Goal: Information Seeking & Learning: Learn about a topic

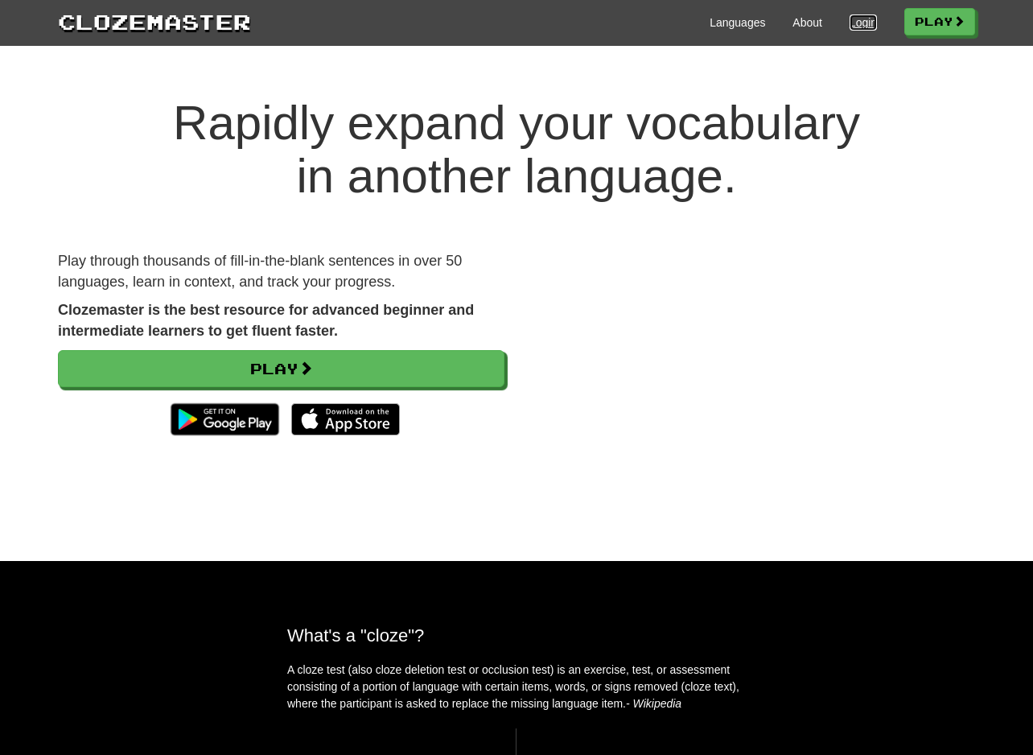
click at [864, 15] on link "Login" at bounding box center [863, 22] width 27 height 16
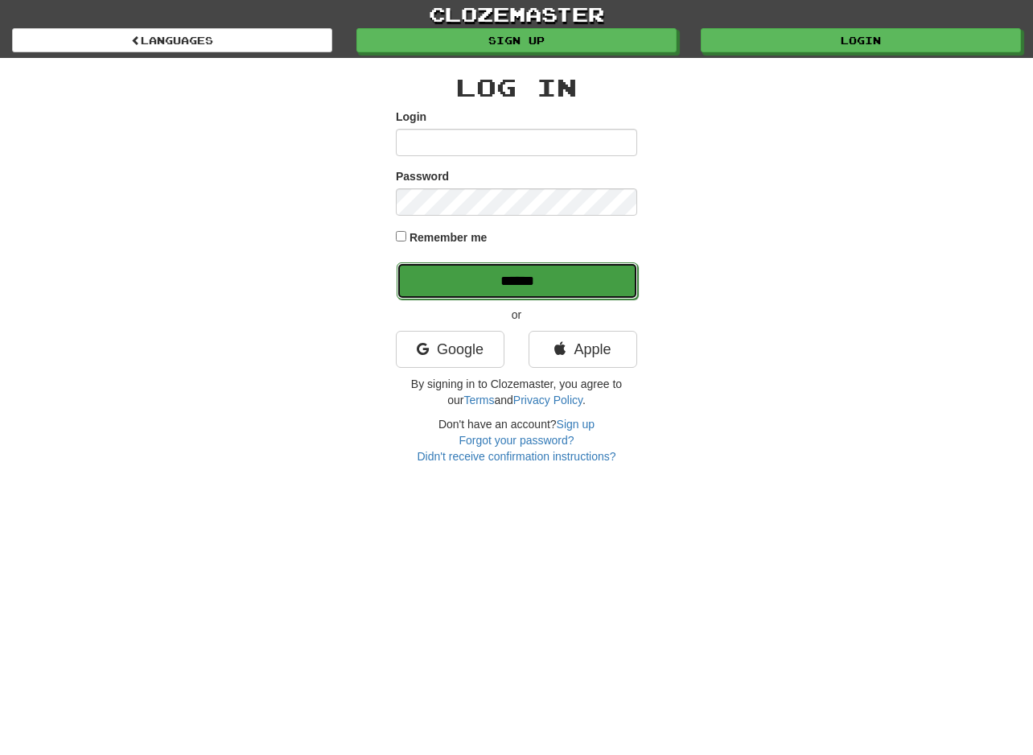
click at [527, 280] on input "******" at bounding box center [517, 280] width 241 height 37
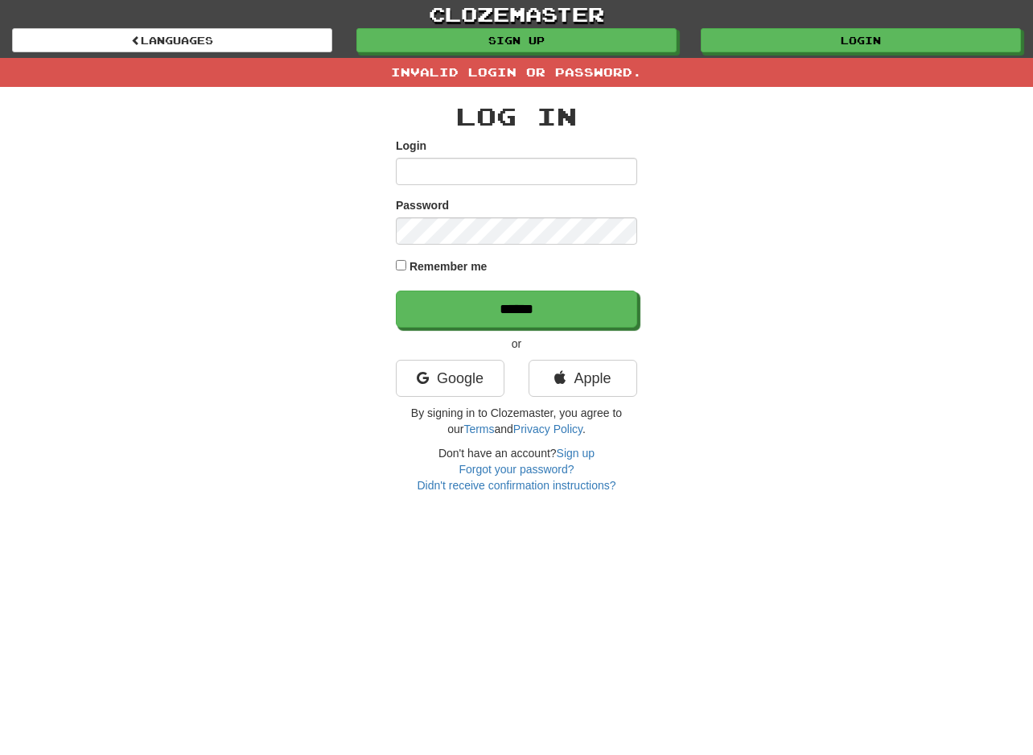
click at [498, 174] on input "Login" at bounding box center [516, 171] width 241 height 27
type input "**********"
click at [396, 290] on input "******" at bounding box center [516, 308] width 241 height 37
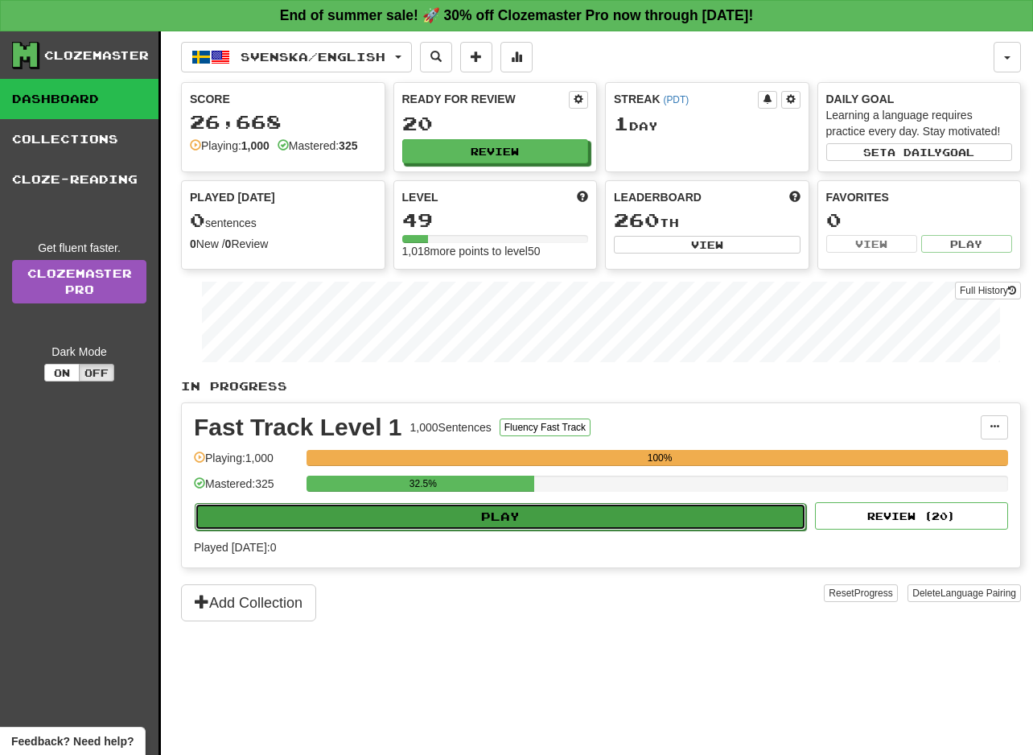
click at [590, 522] on button "Play" at bounding box center [501, 516] width 612 height 27
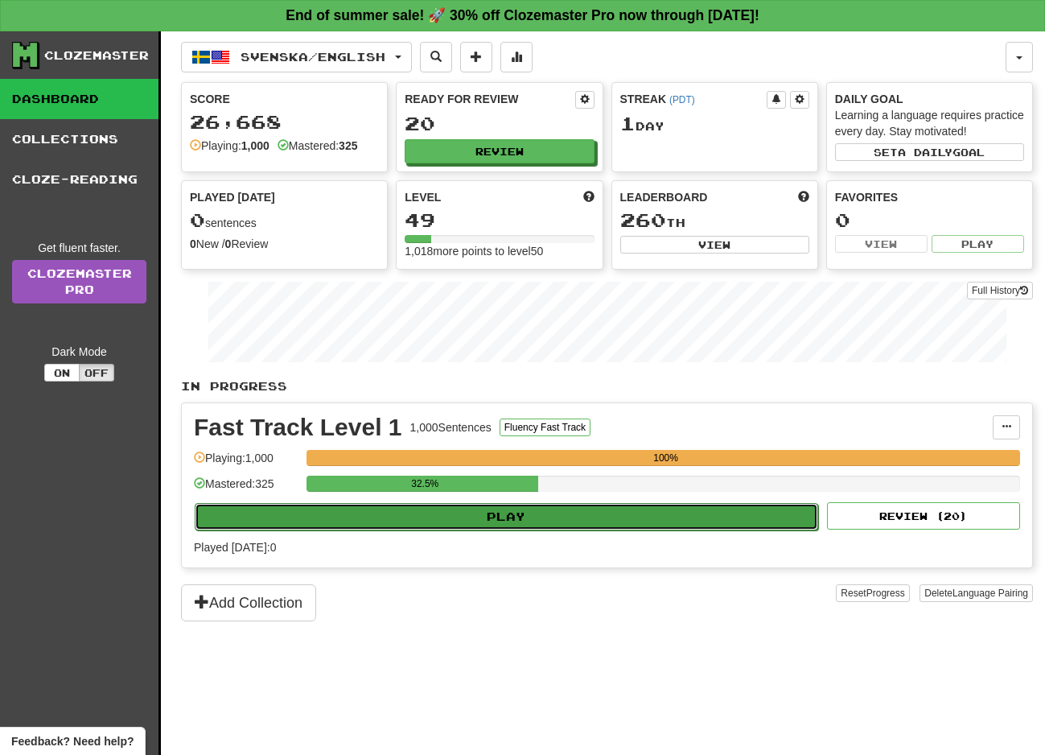
select select "**"
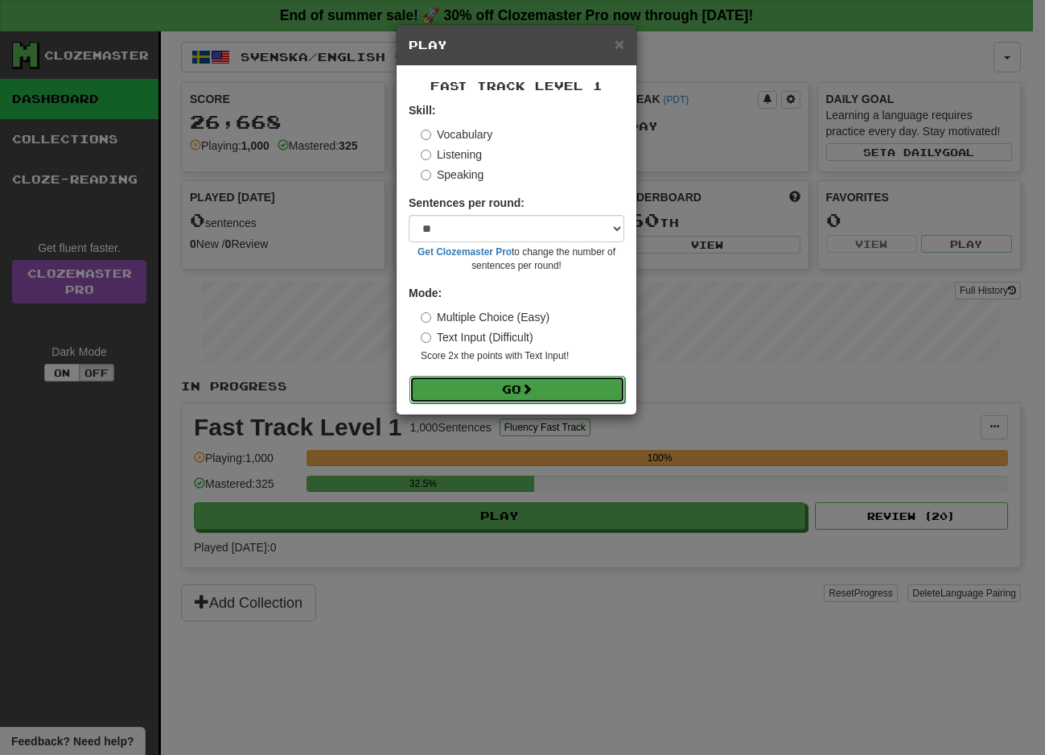
click at [532, 376] on button "Go" at bounding box center [518, 389] width 216 height 27
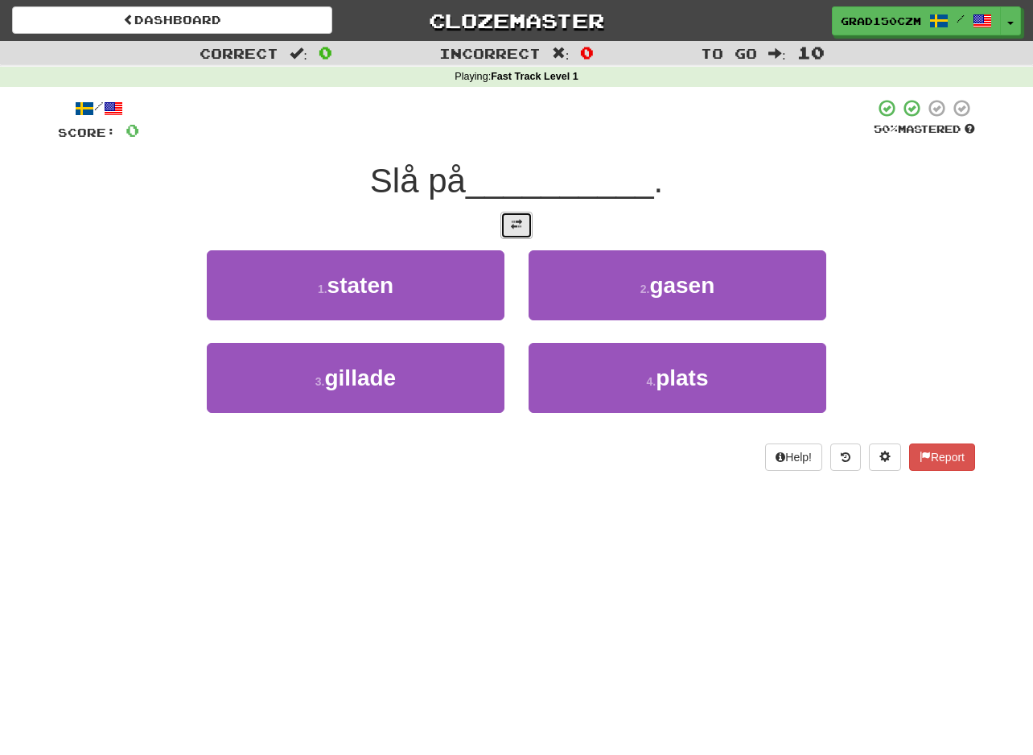
click at [515, 225] on span at bounding box center [516, 224] width 11 height 11
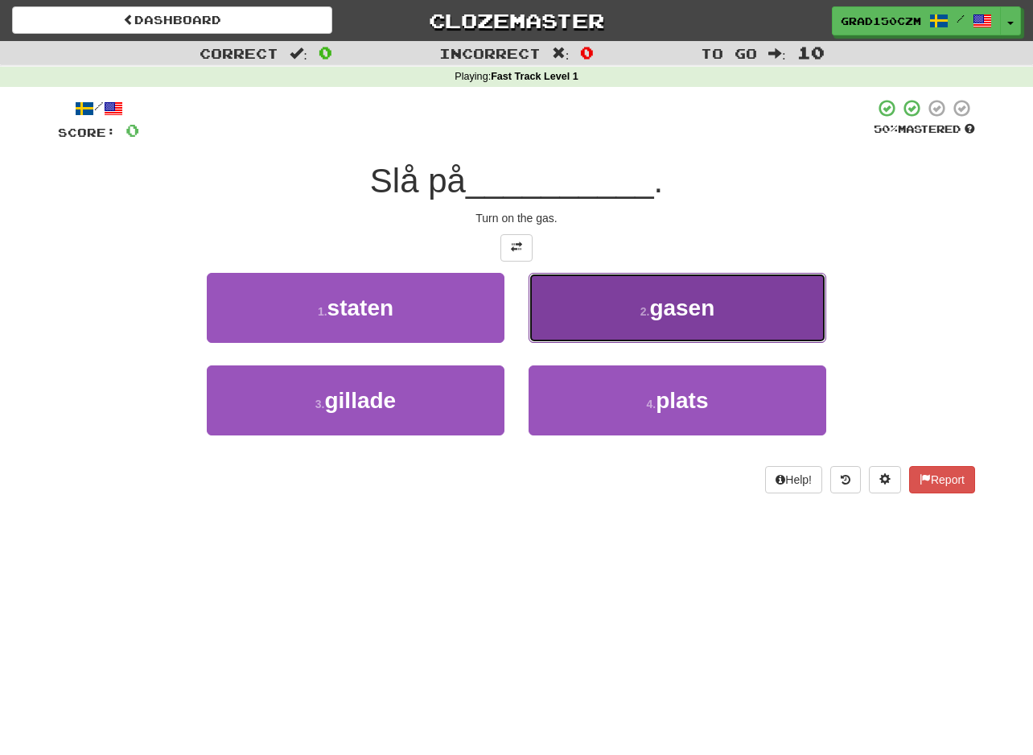
click at [668, 318] on span "gasen" at bounding box center [681, 307] width 65 height 25
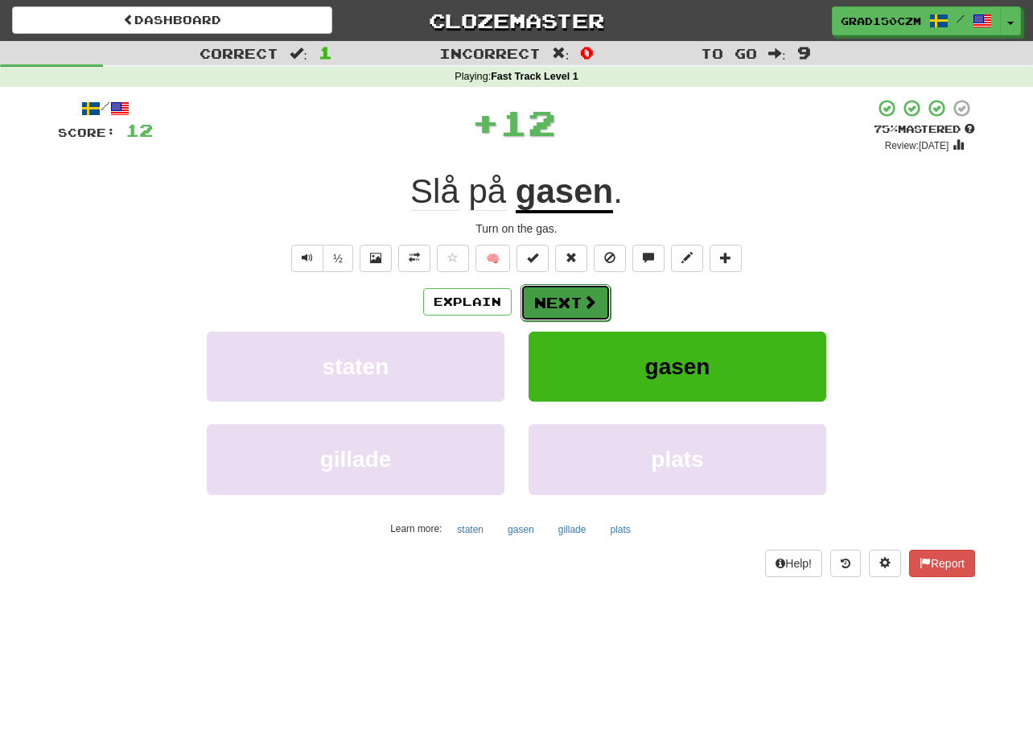
click at [575, 294] on button "Next" at bounding box center [566, 302] width 90 height 37
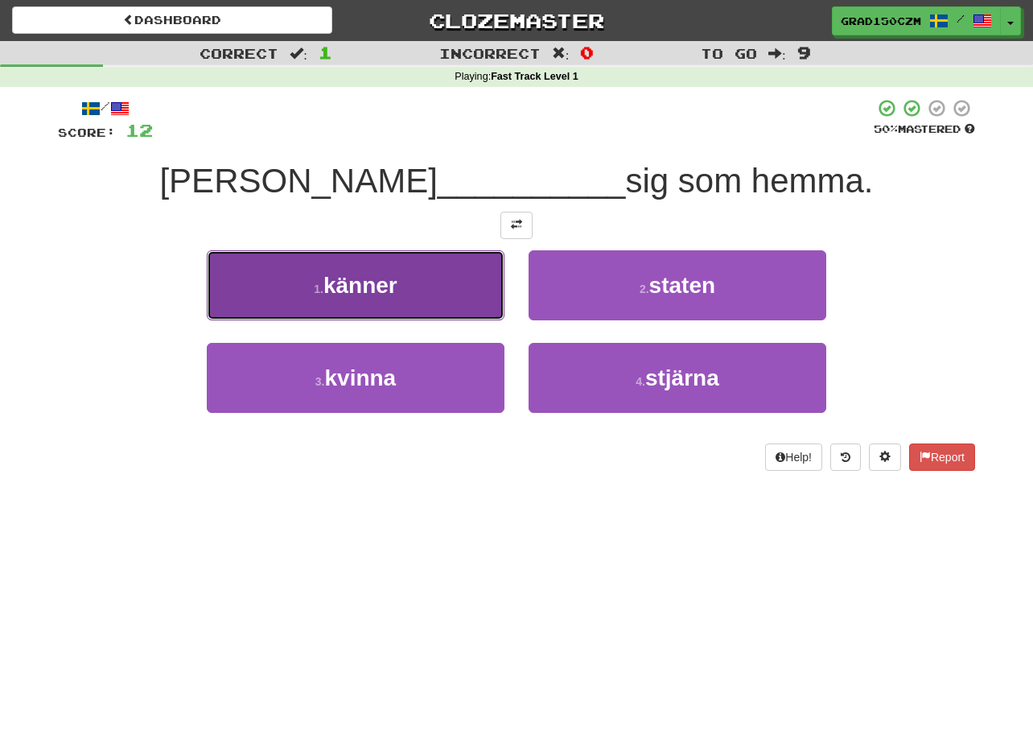
click at [402, 278] on button "1 . [PERSON_NAME]" at bounding box center [356, 285] width 298 height 70
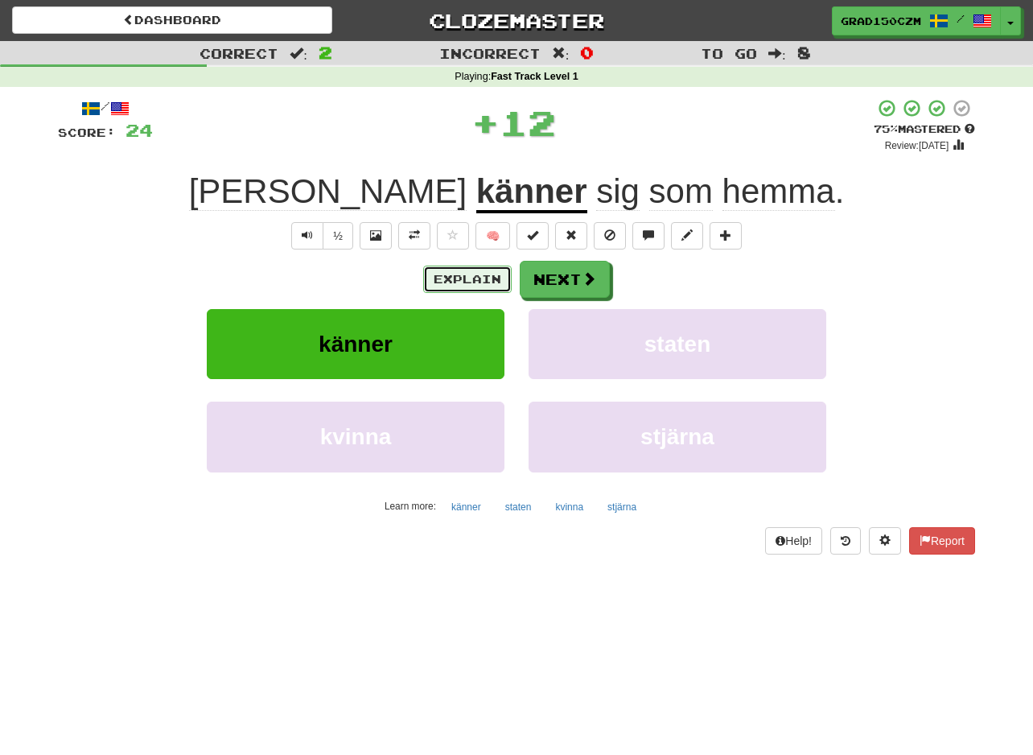
click at [457, 283] on button "Explain" at bounding box center [467, 279] width 89 height 27
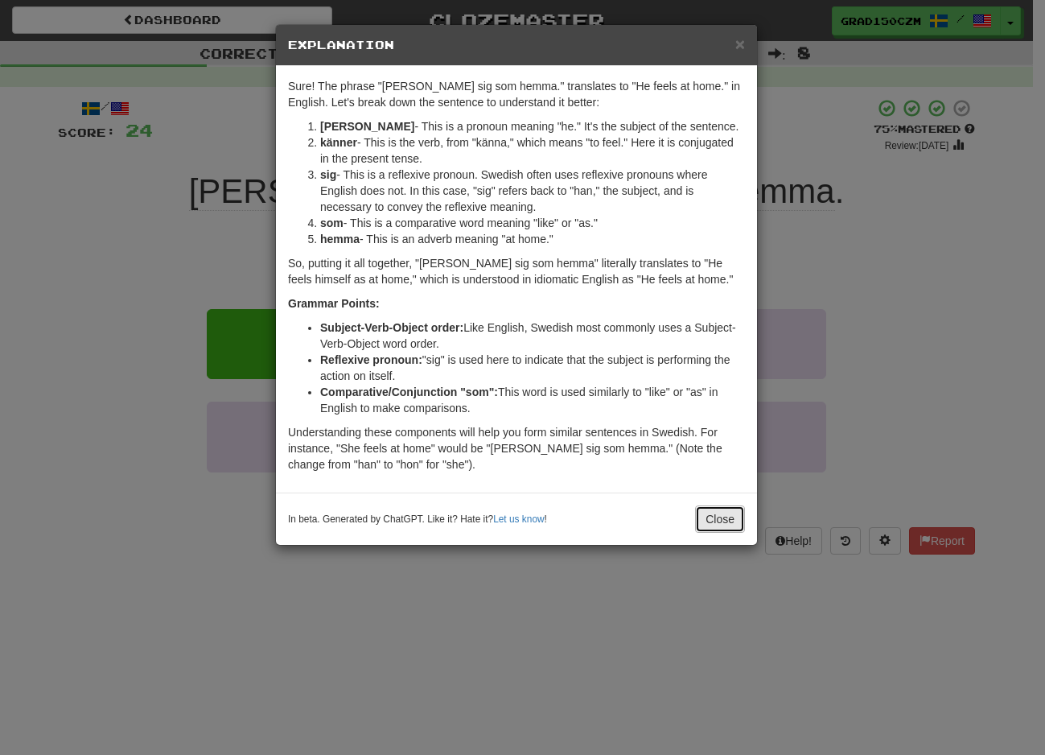
click at [733, 518] on button "Close" at bounding box center [720, 518] width 50 height 27
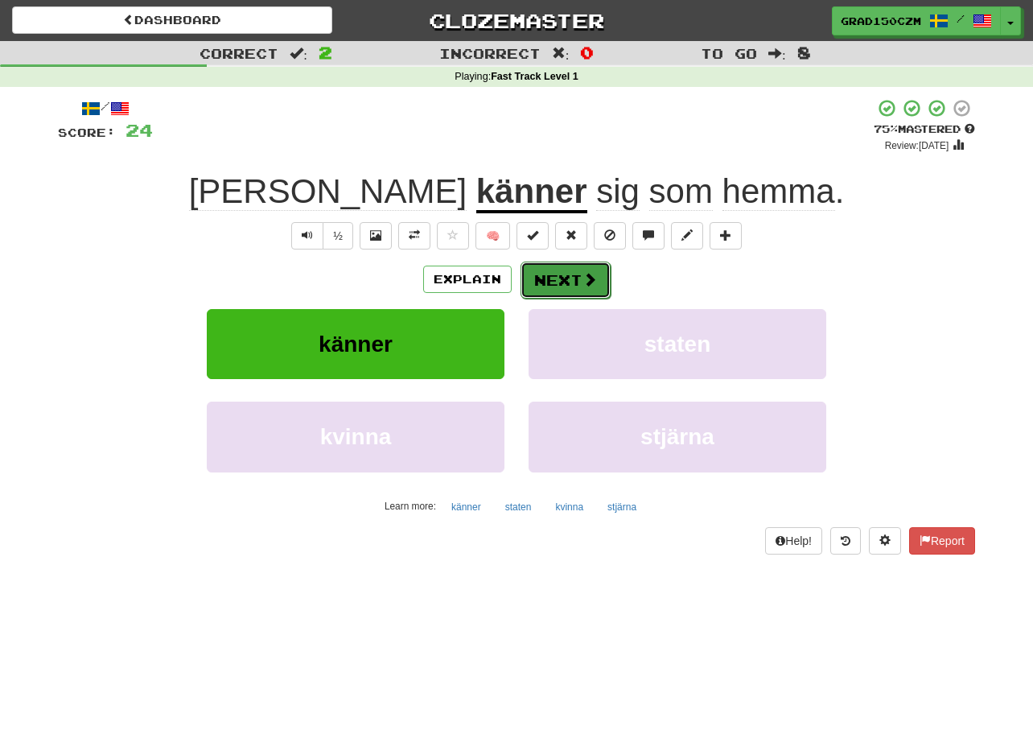
click at [593, 262] on button "Next" at bounding box center [566, 280] width 90 height 37
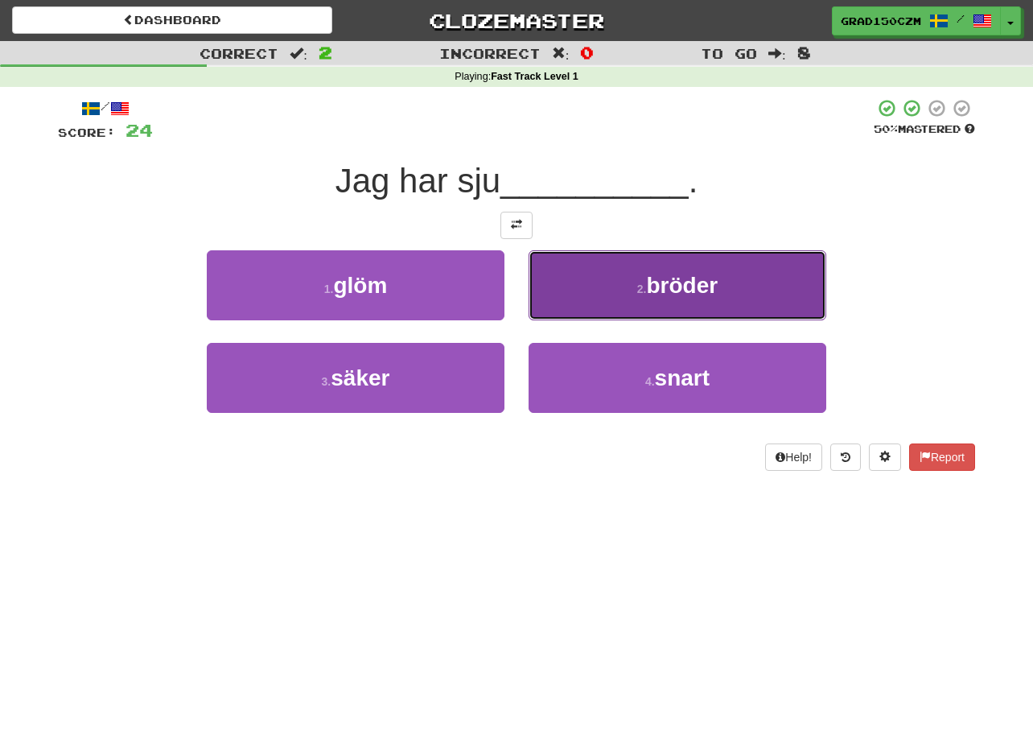
click at [748, 288] on button "2 . [GEOGRAPHIC_DATA]" at bounding box center [678, 285] width 298 height 70
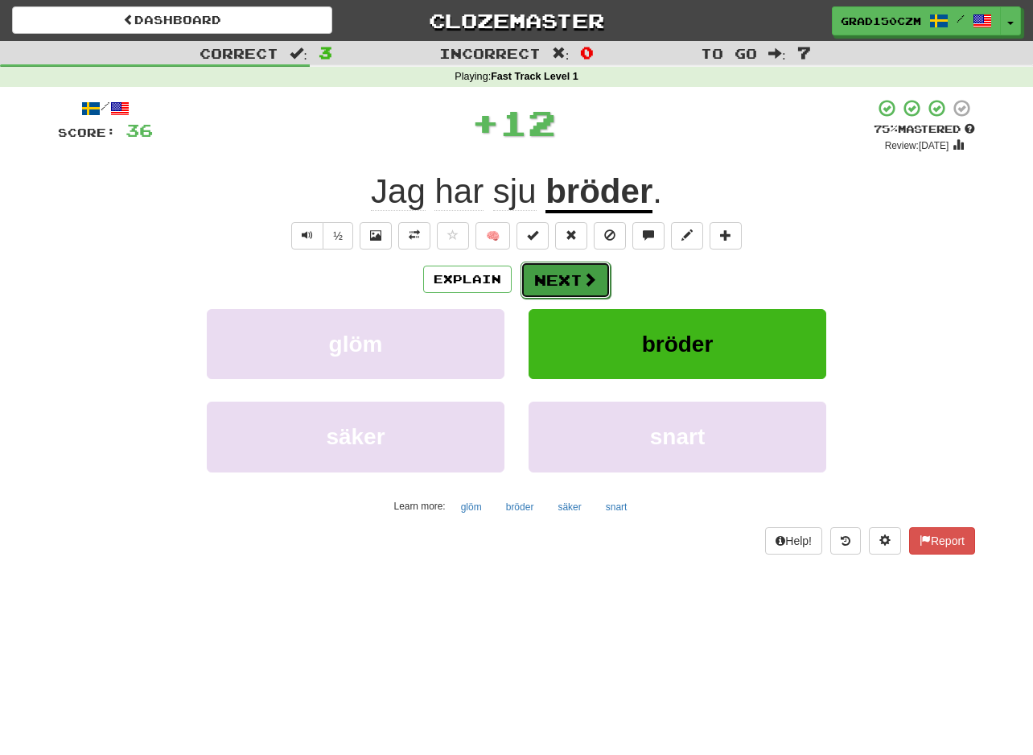
click at [583, 274] on span at bounding box center [590, 279] width 14 height 14
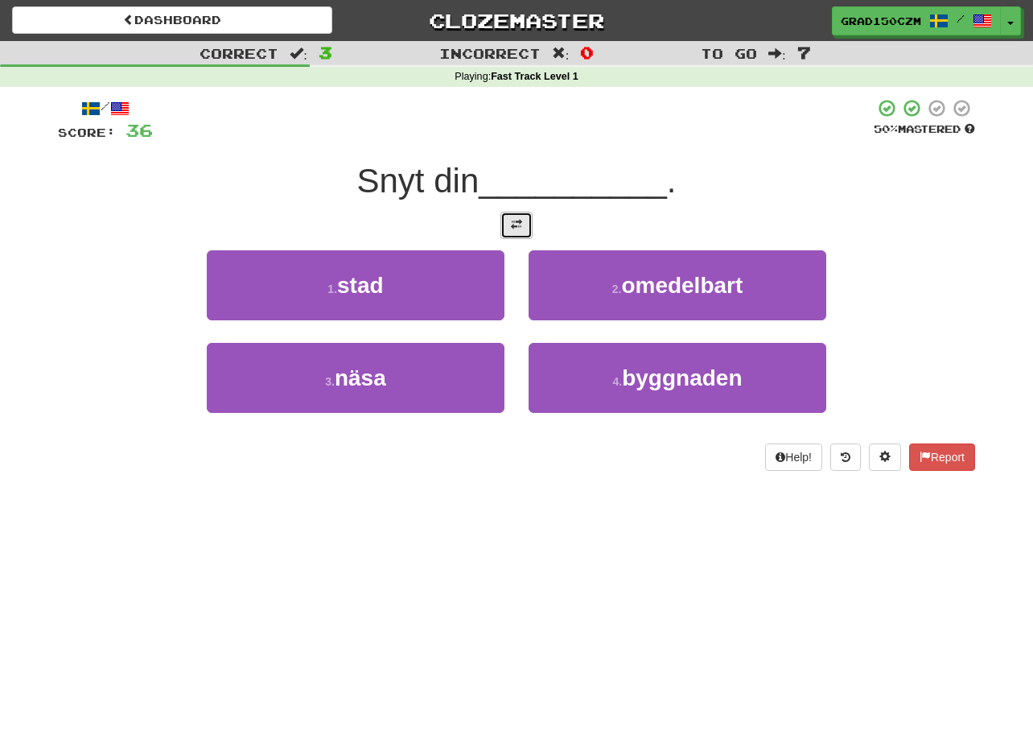
click at [505, 223] on button at bounding box center [517, 225] width 32 height 27
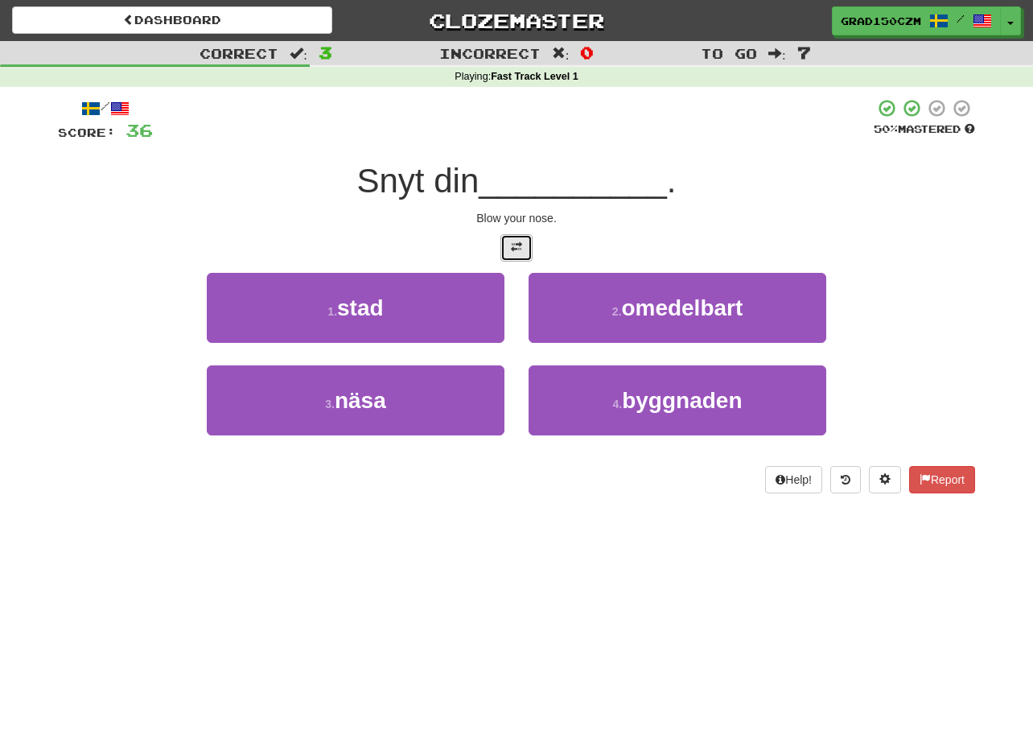
click at [506, 240] on button at bounding box center [517, 247] width 32 height 27
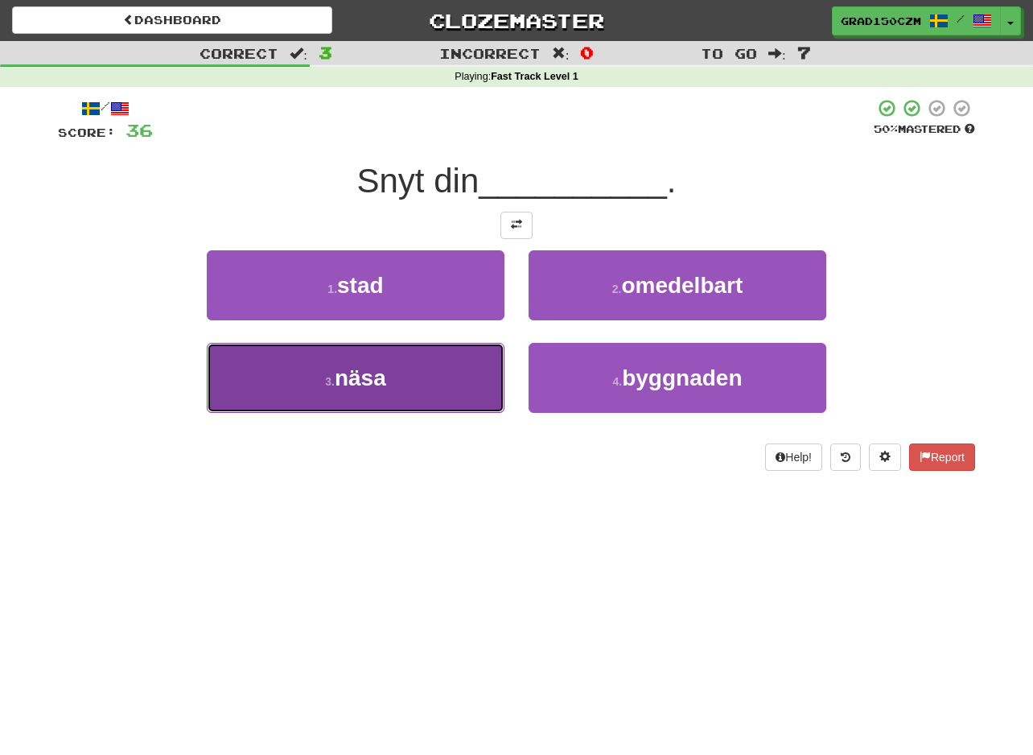
click at [400, 370] on button "3 . [GEOGRAPHIC_DATA]" at bounding box center [356, 378] width 298 height 70
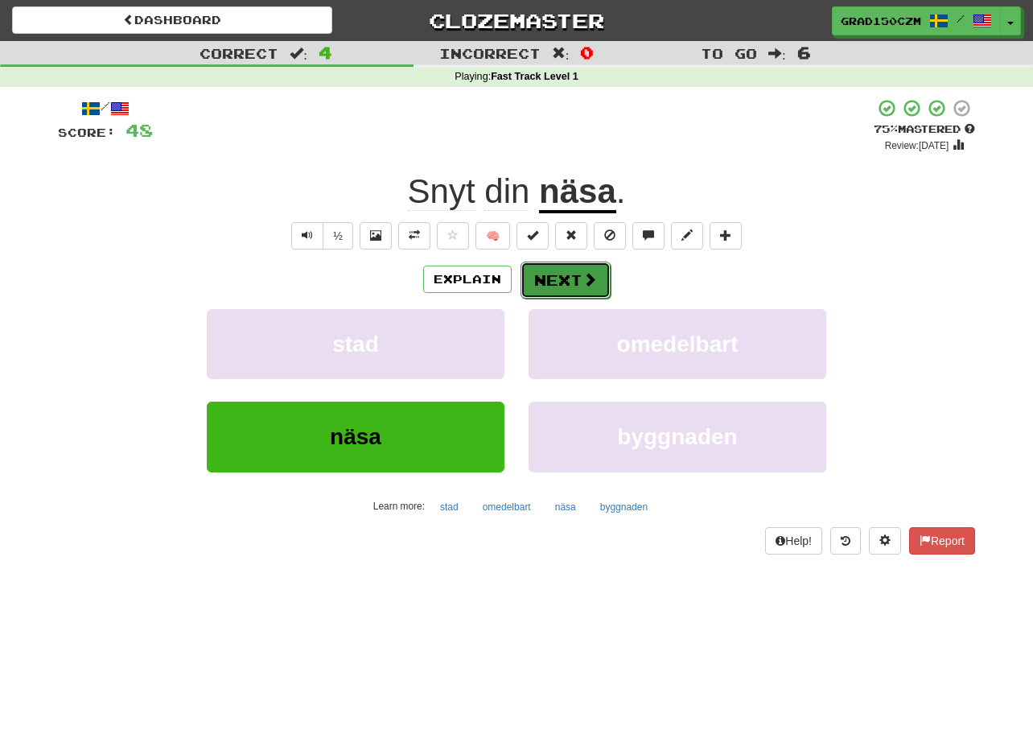
click at [571, 282] on button "Next" at bounding box center [566, 280] width 90 height 37
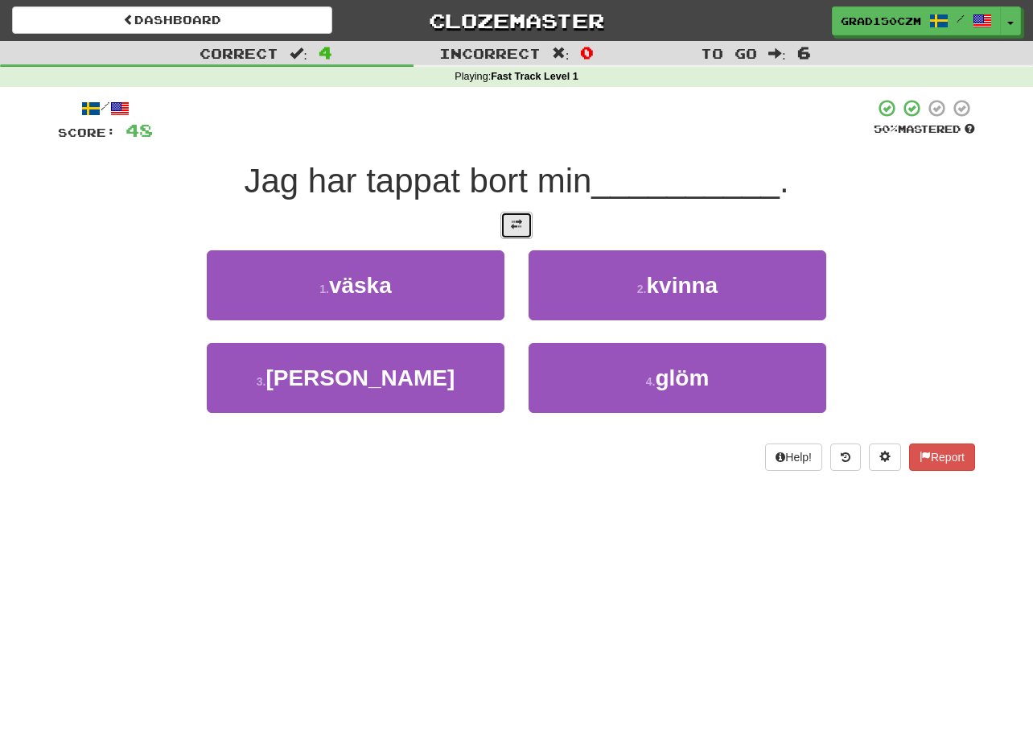
click at [522, 223] on button at bounding box center [517, 225] width 32 height 27
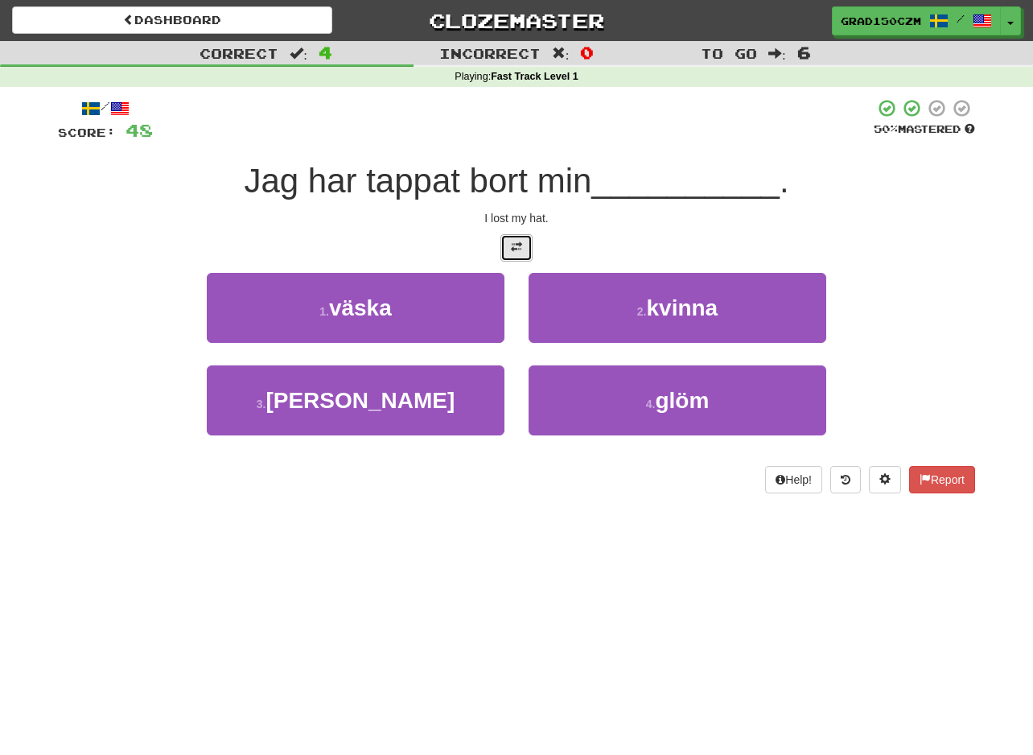
click at [521, 243] on span at bounding box center [516, 246] width 11 height 11
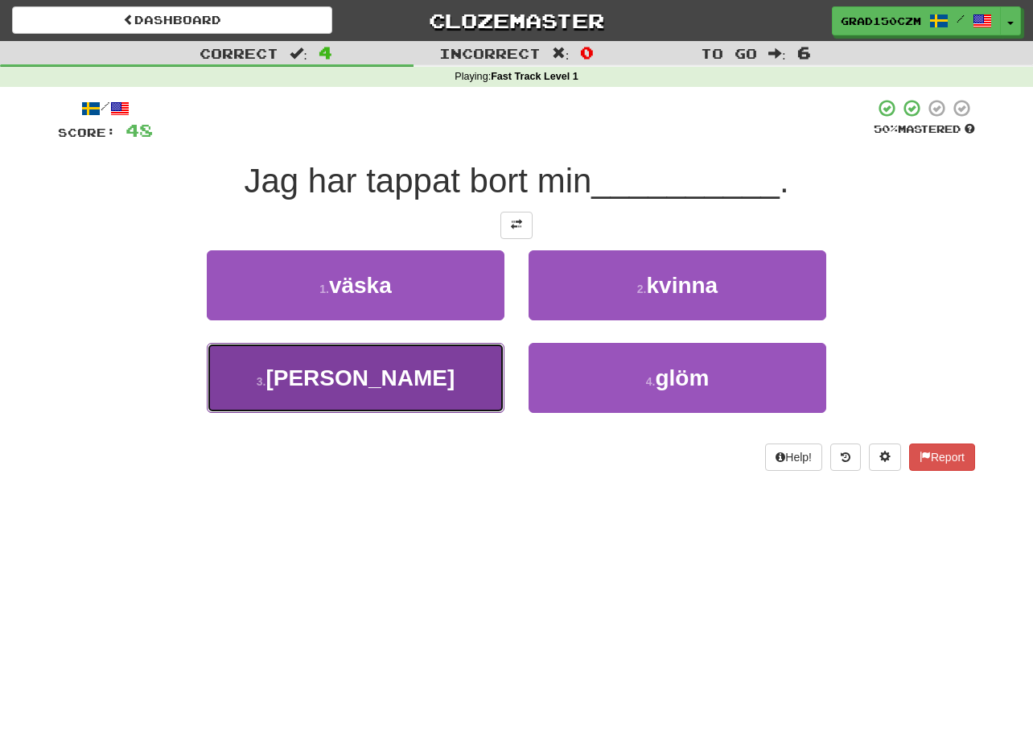
click at [377, 400] on button "3 . [PERSON_NAME]" at bounding box center [356, 378] width 298 height 70
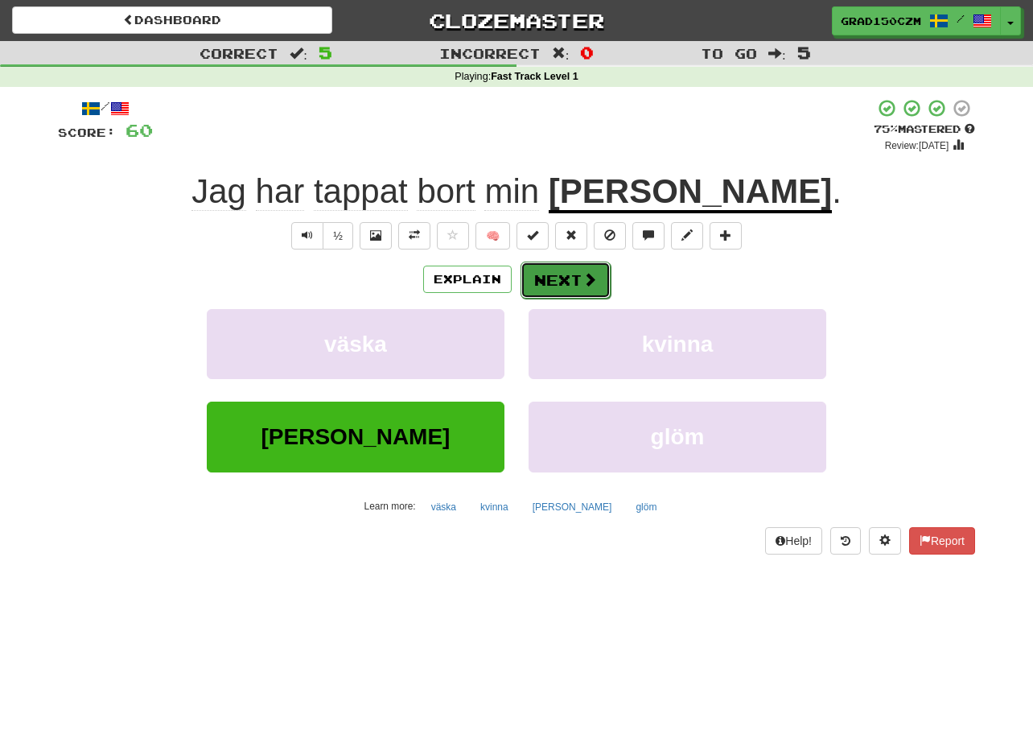
click at [543, 272] on button "Next" at bounding box center [566, 280] width 90 height 37
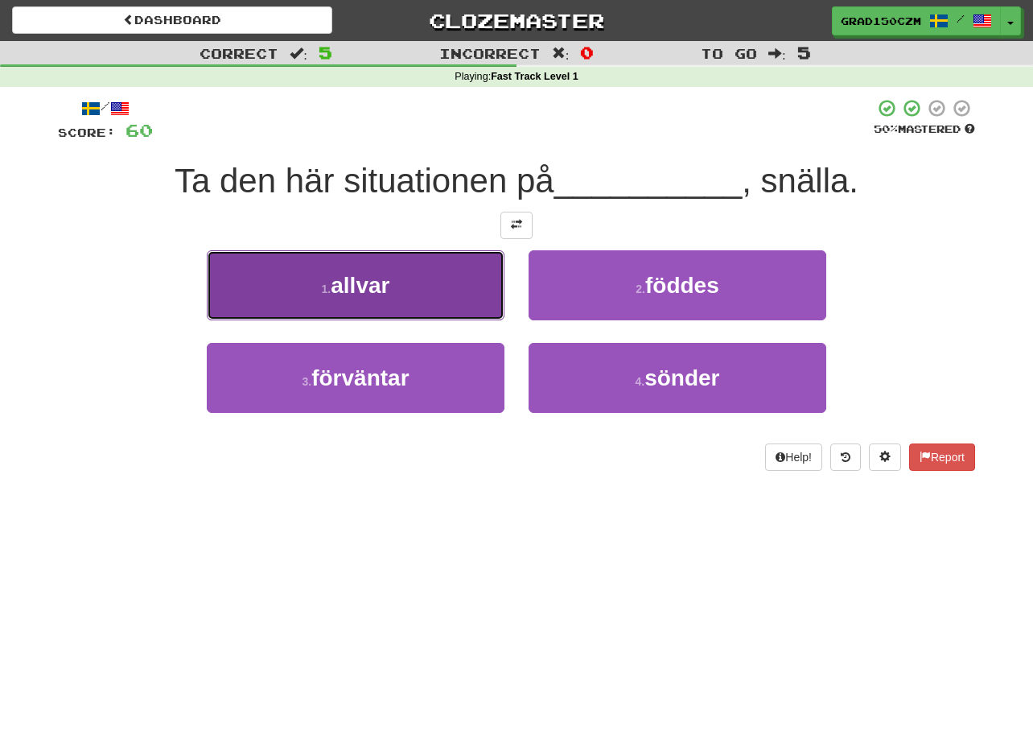
click at [381, 306] on button "1 . [GEOGRAPHIC_DATA]" at bounding box center [356, 285] width 298 height 70
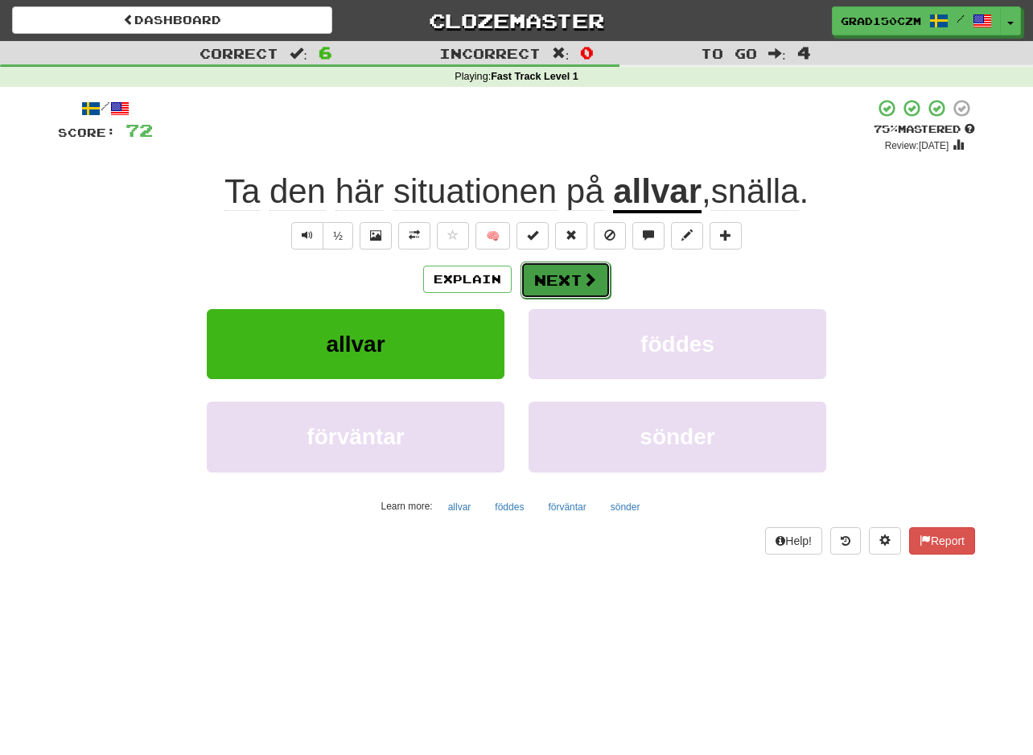
click at [591, 274] on span at bounding box center [590, 279] width 14 height 14
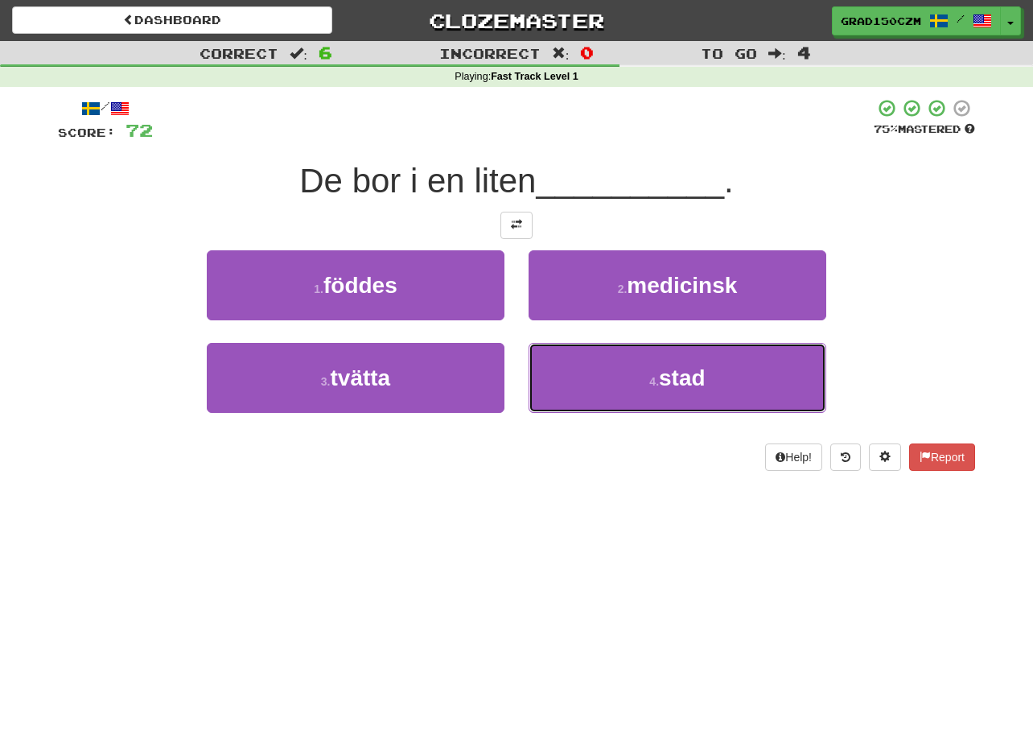
click at [756, 389] on button "4 . stad" at bounding box center [678, 378] width 298 height 70
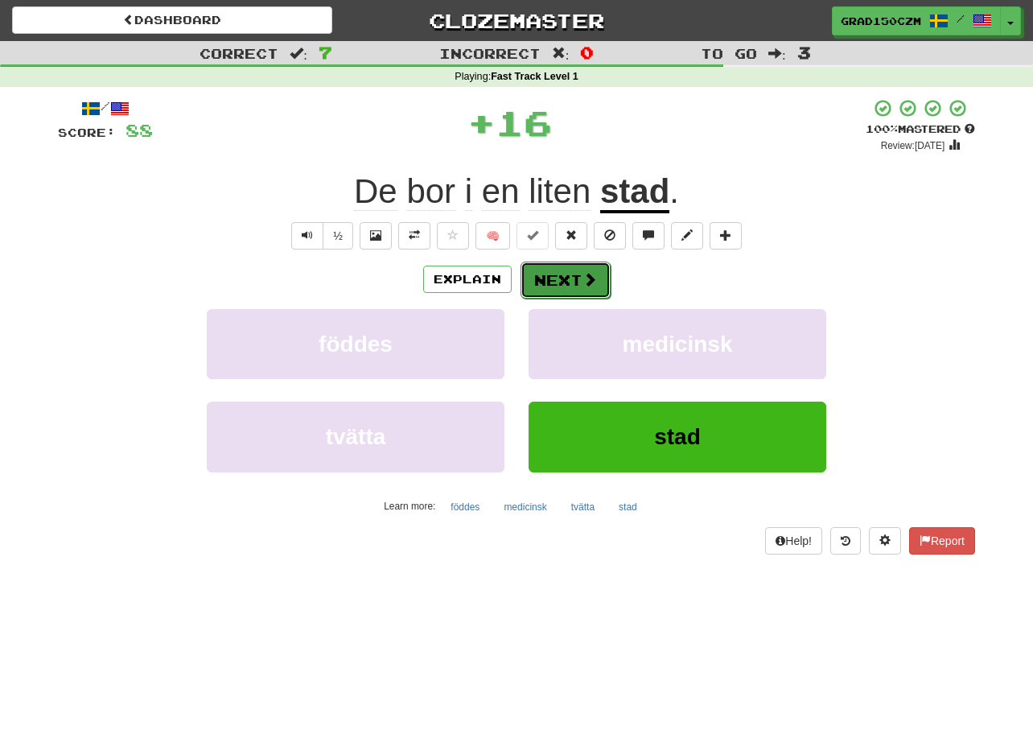
click at [550, 281] on button "Next" at bounding box center [566, 280] width 90 height 37
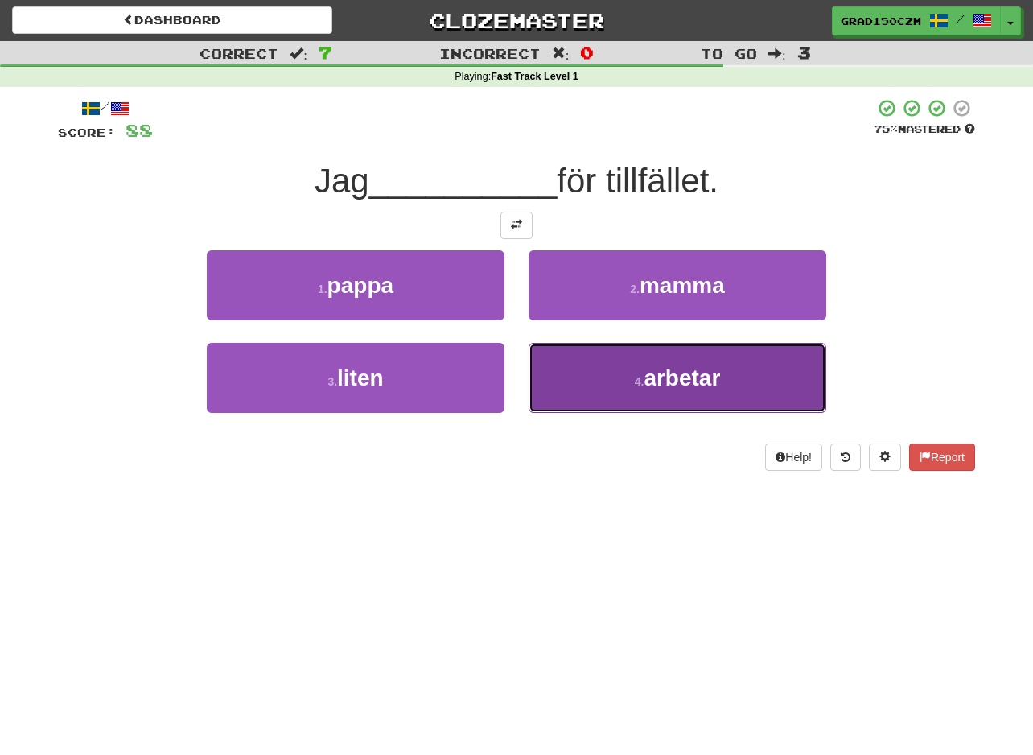
click at [746, 369] on button "4 . arbetar" at bounding box center [678, 378] width 298 height 70
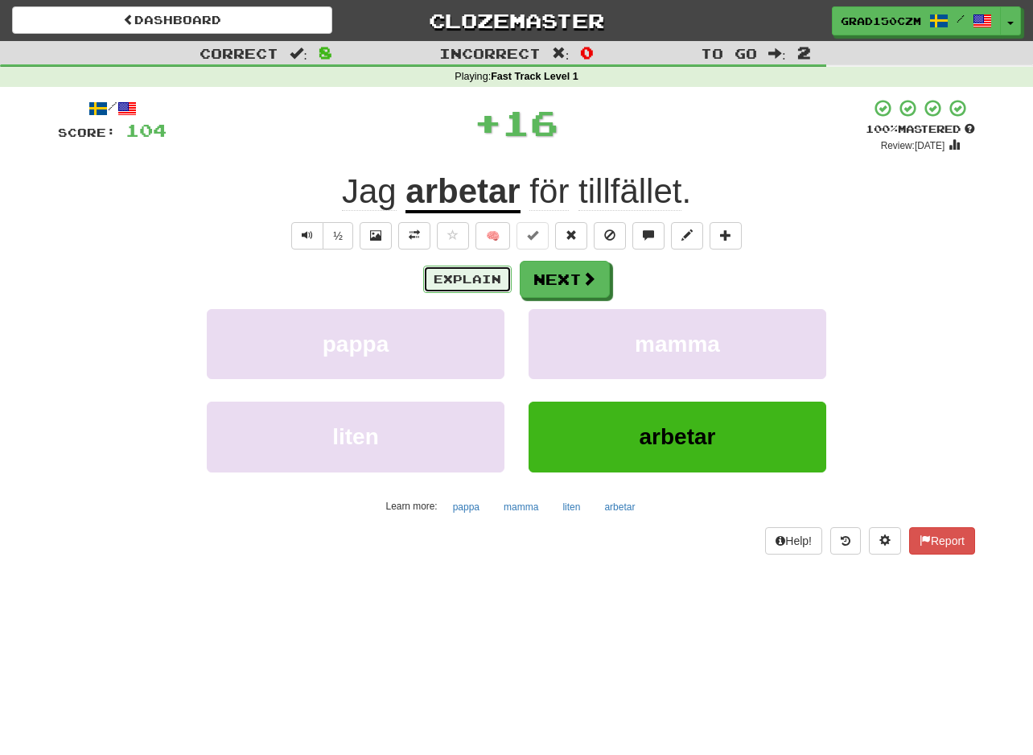
click at [468, 275] on button "Explain" at bounding box center [467, 279] width 89 height 27
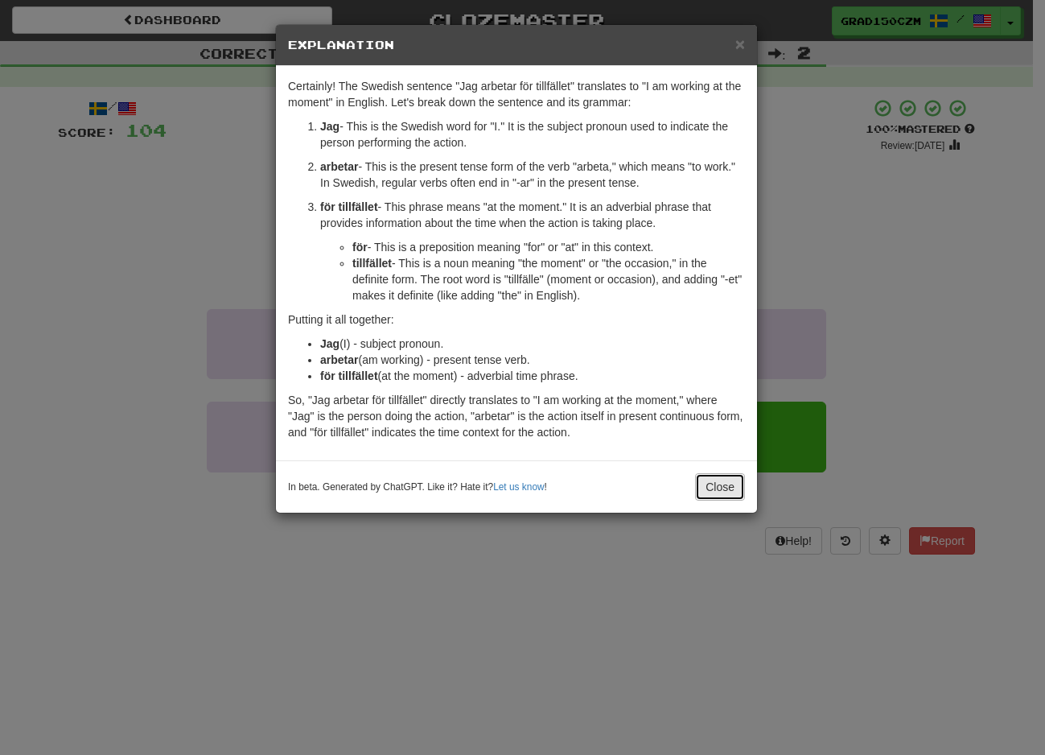
click at [723, 484] on button "Close" at bounding box center [720, 486] width 50 height 27
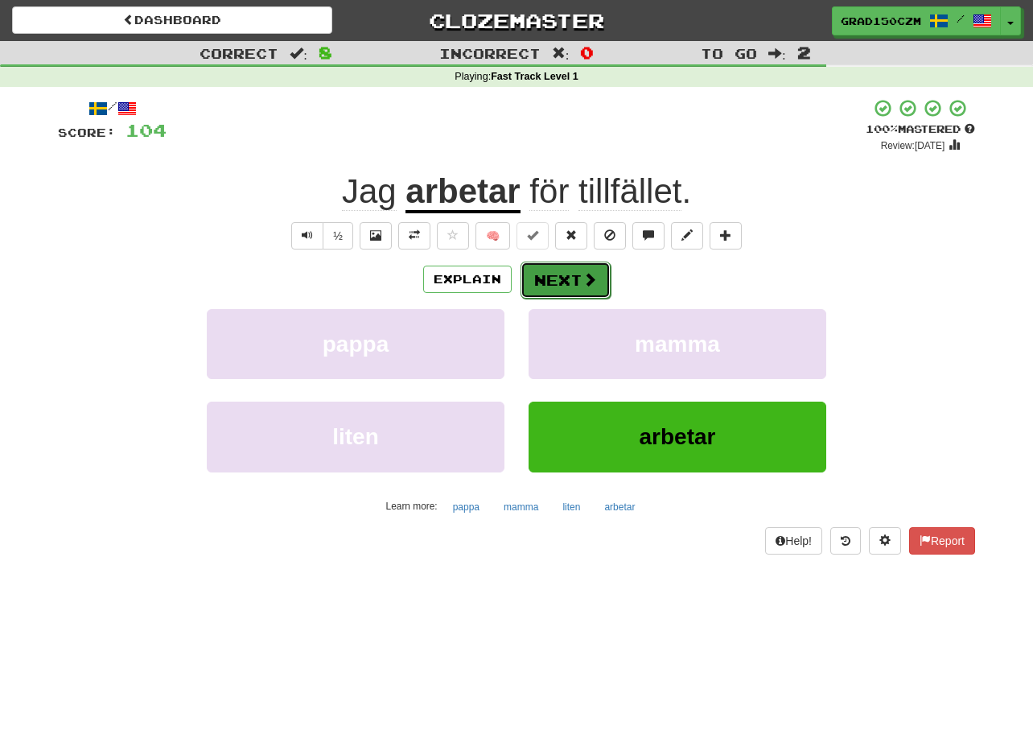
click at [559, 266] on button "Next" at bounding box center [566, 280] width 90 height 37
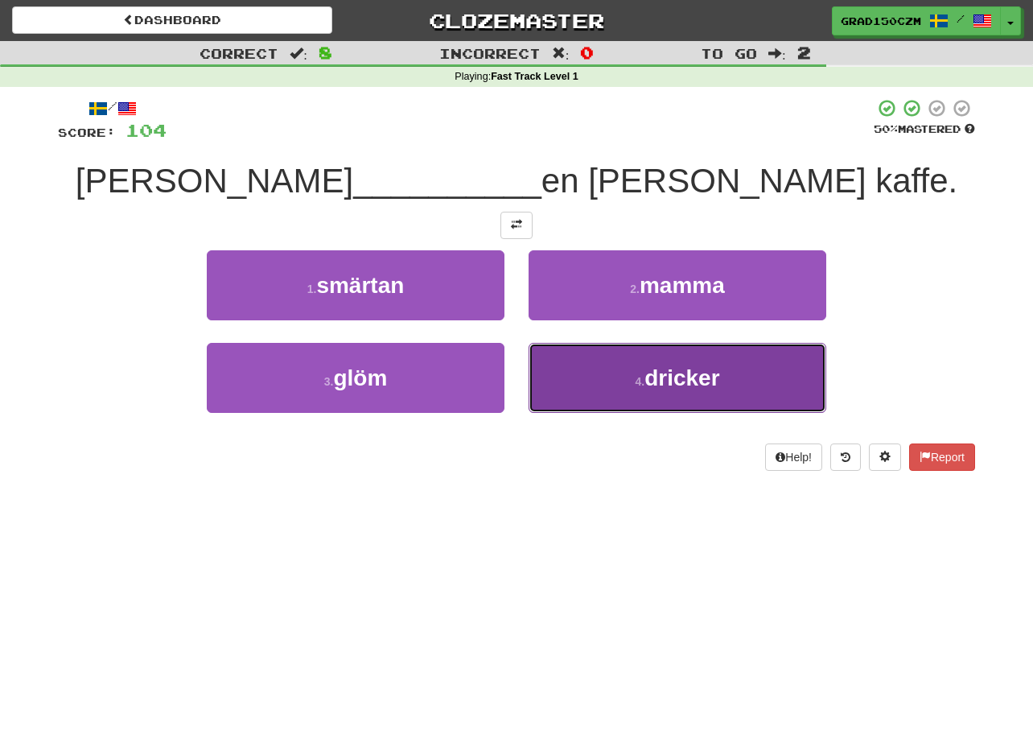
click at [753, 355] on button "4 . dricker" at bounding box center [678, 378] width 298 height 70
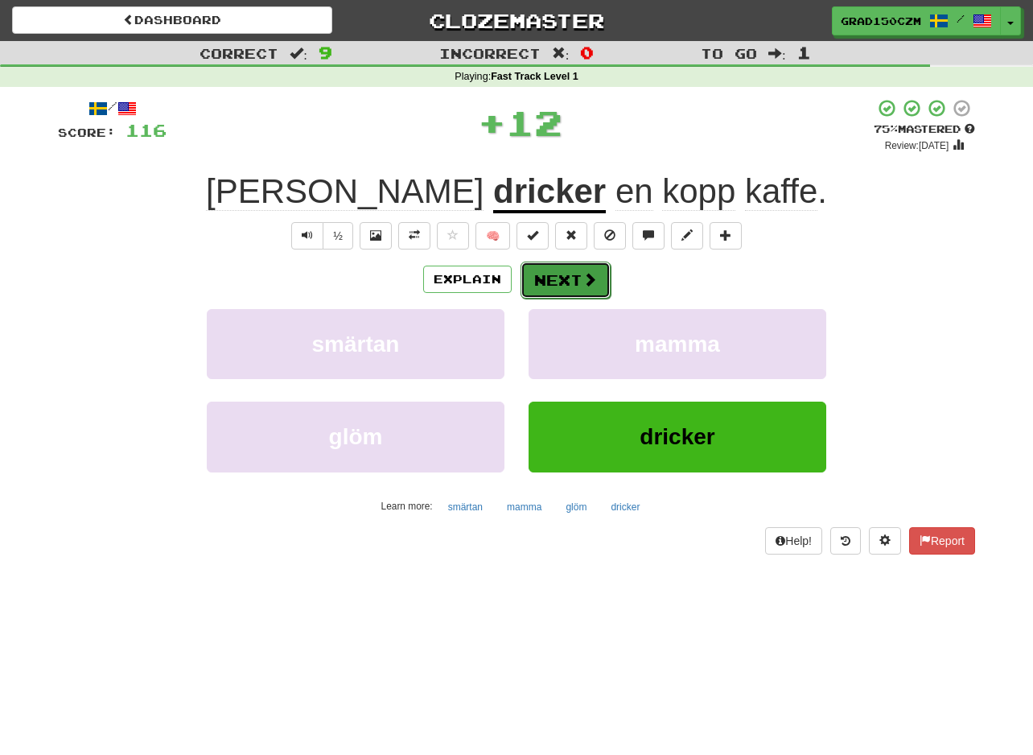
click at [584, 283] on span at bounding box center [590, 279] width 14 height 14
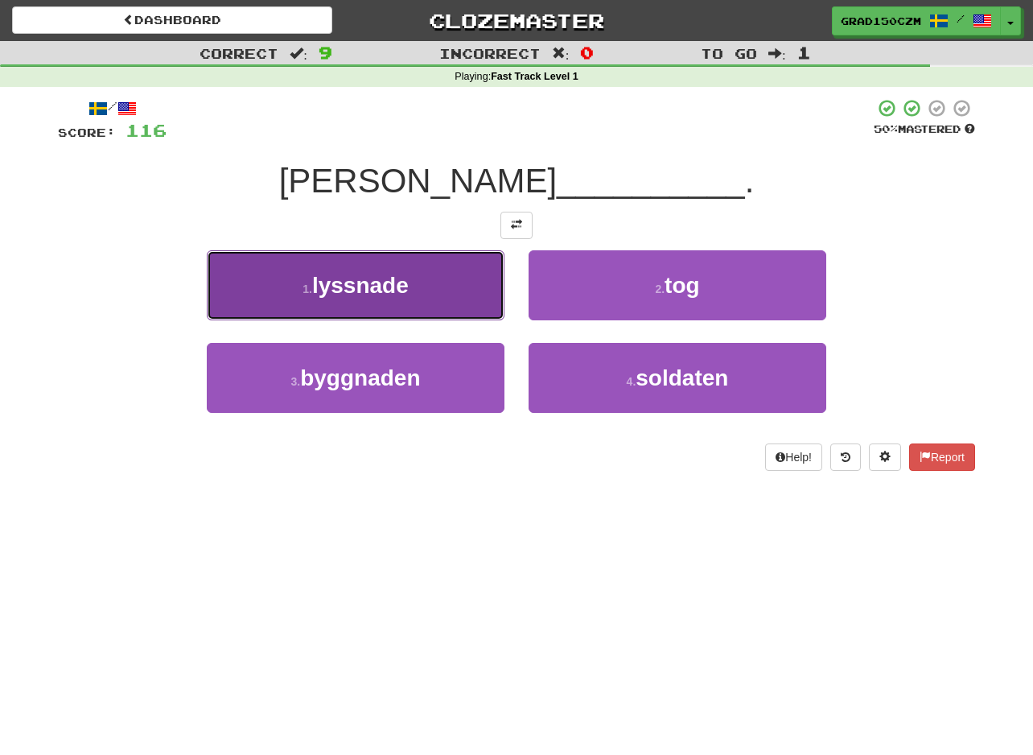
click at [320, 299] on button "1 . lyssnade" at bounding box center [356, 285] width 298 height 70
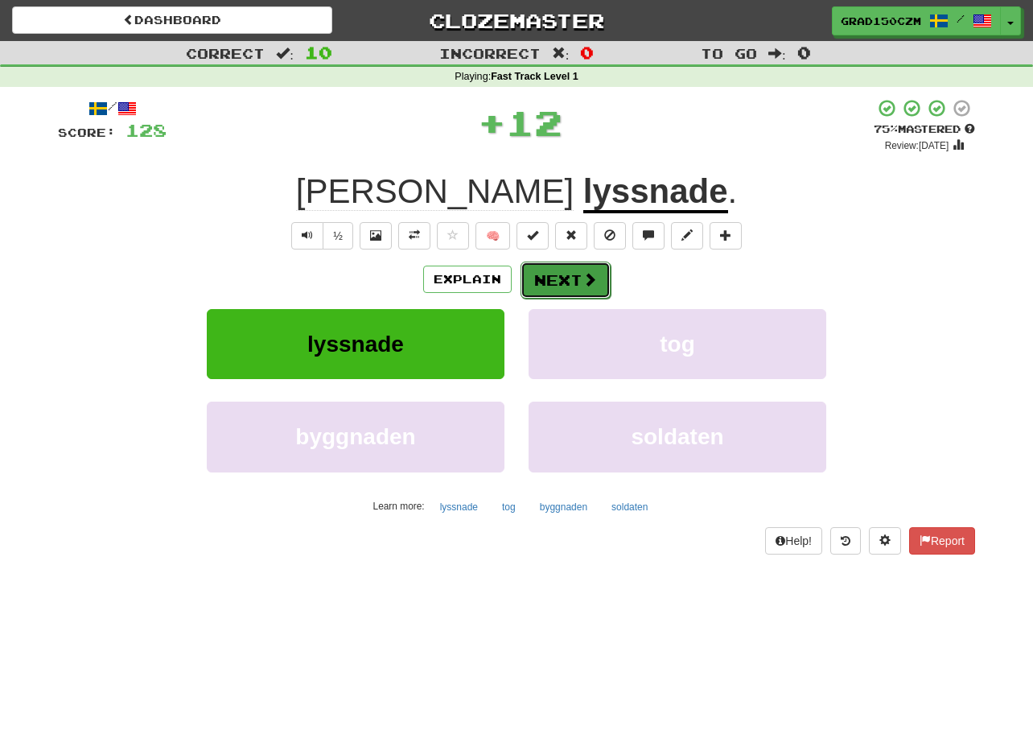
click at [595, 286] on span at bounding box center [590, 279] width 14 height 14
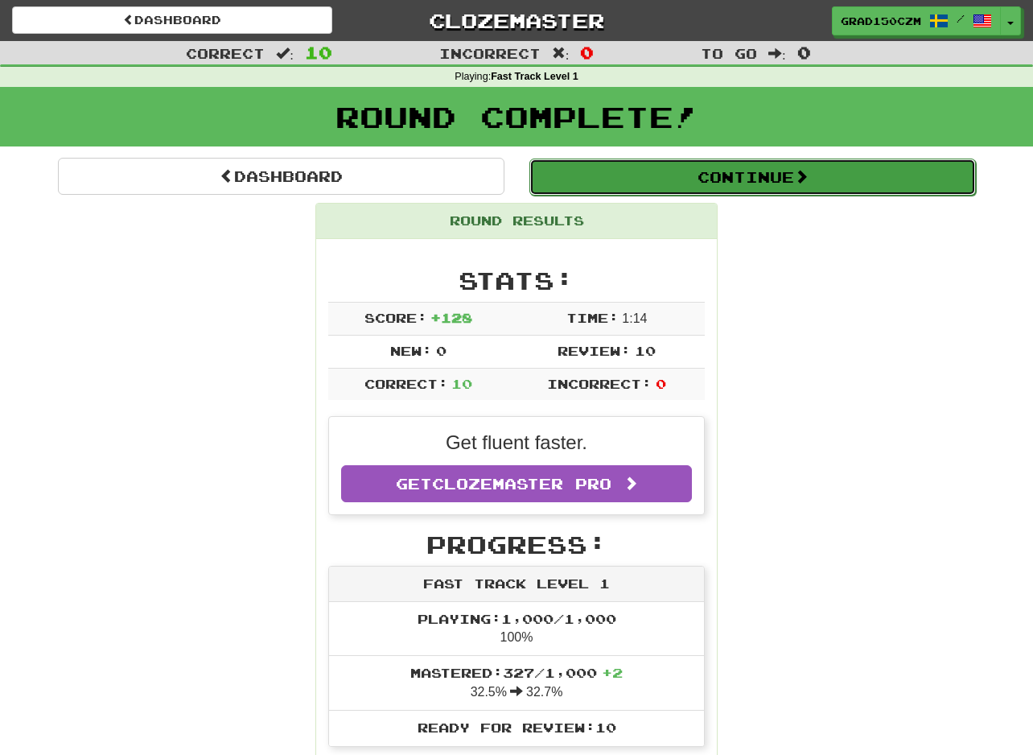
click at [825, 183] on button "Continue" at bounding box center [752, 177] width 447 height 37
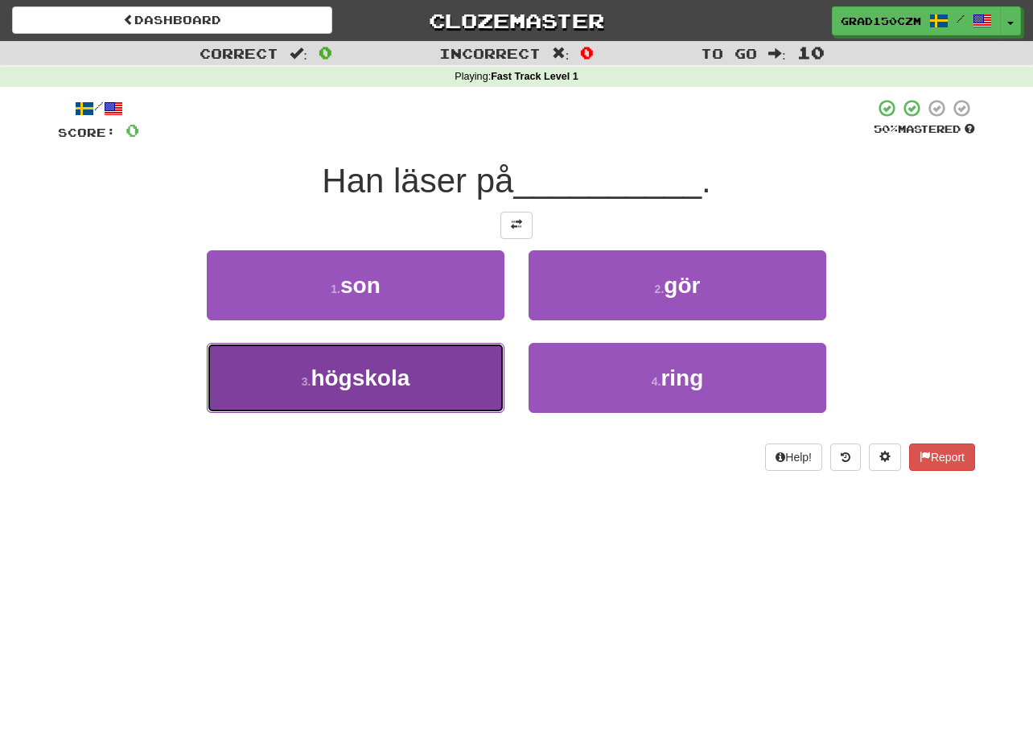
click at [337, 393] on button "3 . högskola" at bounding box center [356, 378] width 298 height 70
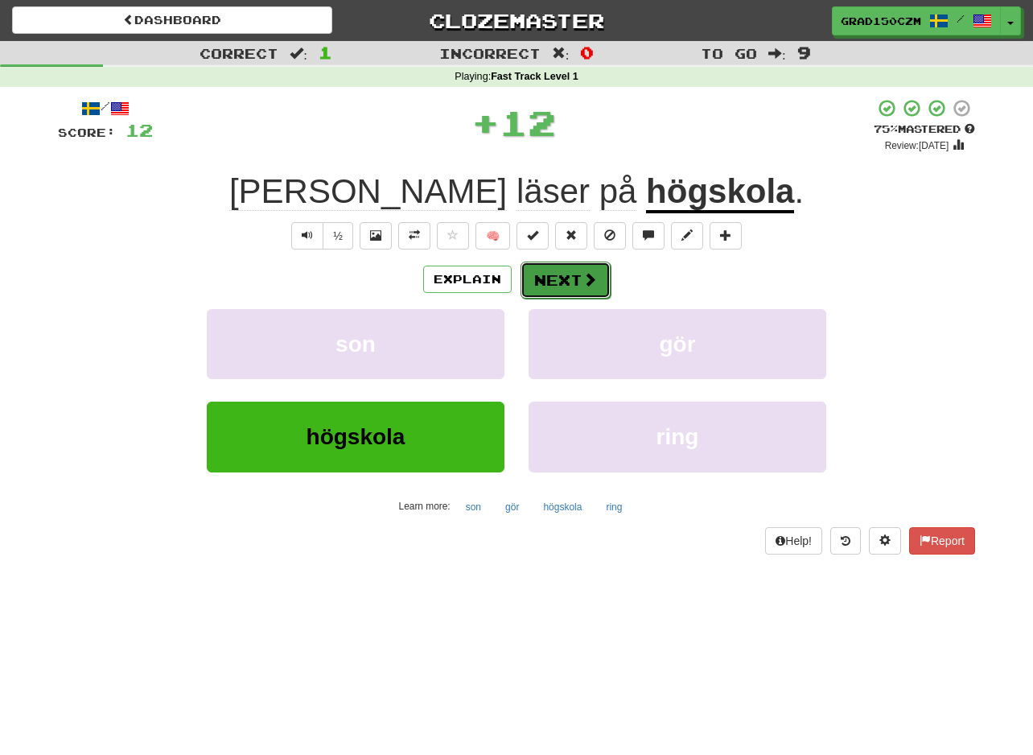
click at [589, 282] on span at bounding box center [590, 279] width 14 height 14
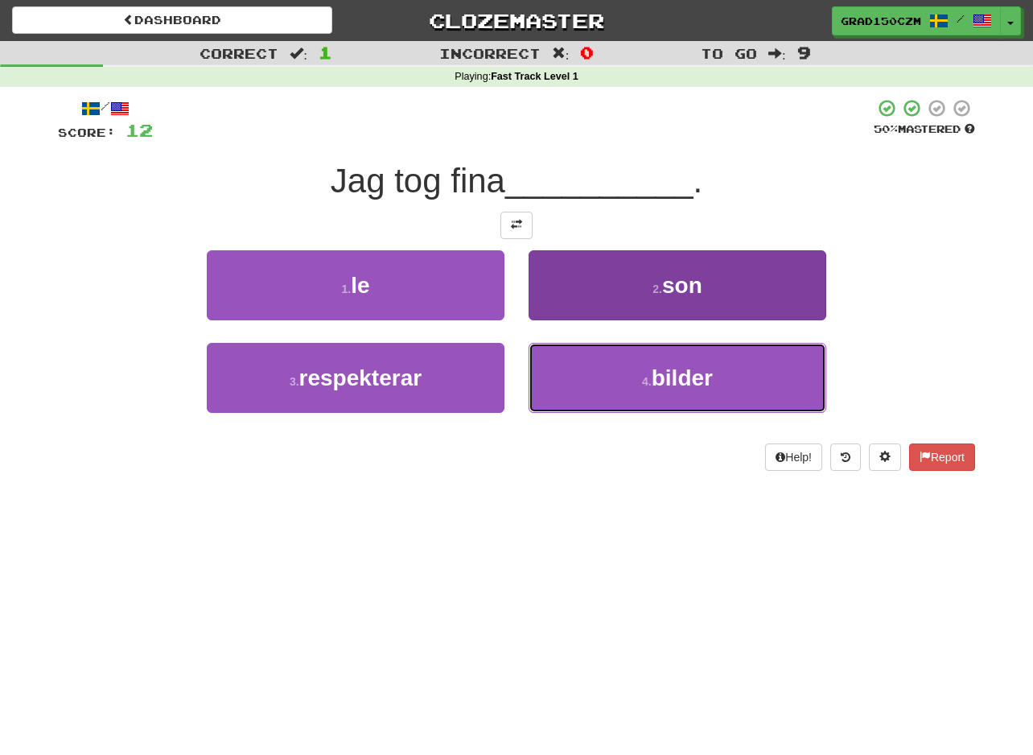
click at [710, 370] on span "bilder" at bounding box center [682, 377] width 61 height 25
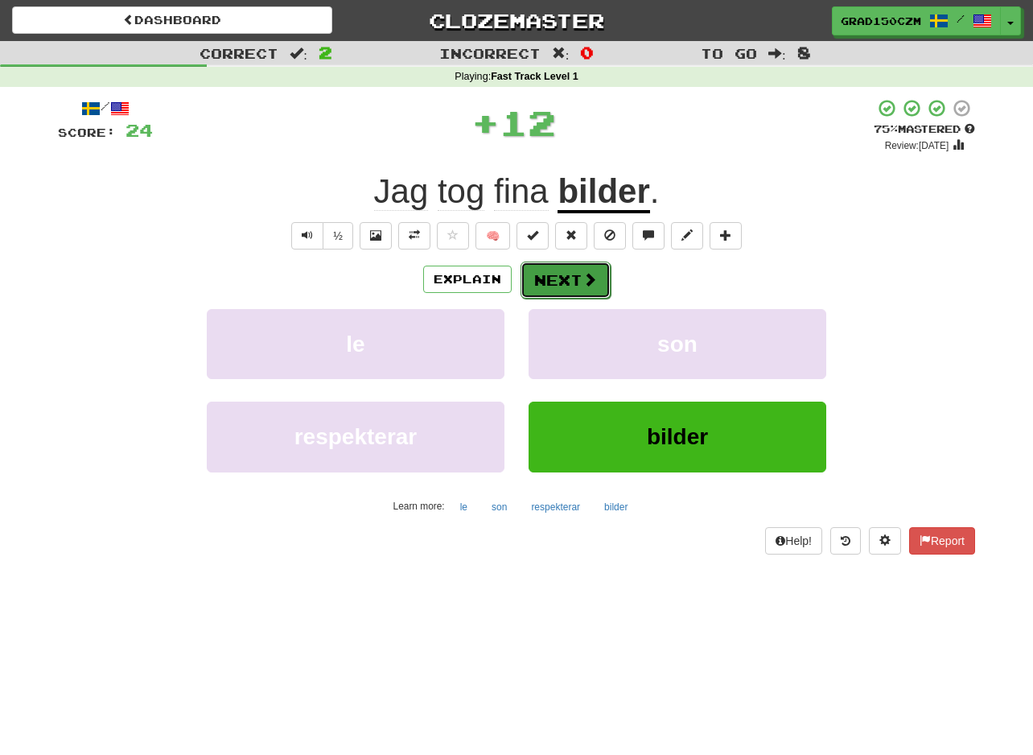
click at [559, 282] on button "Next" at bounding box center [566, 280] width 90 height 37
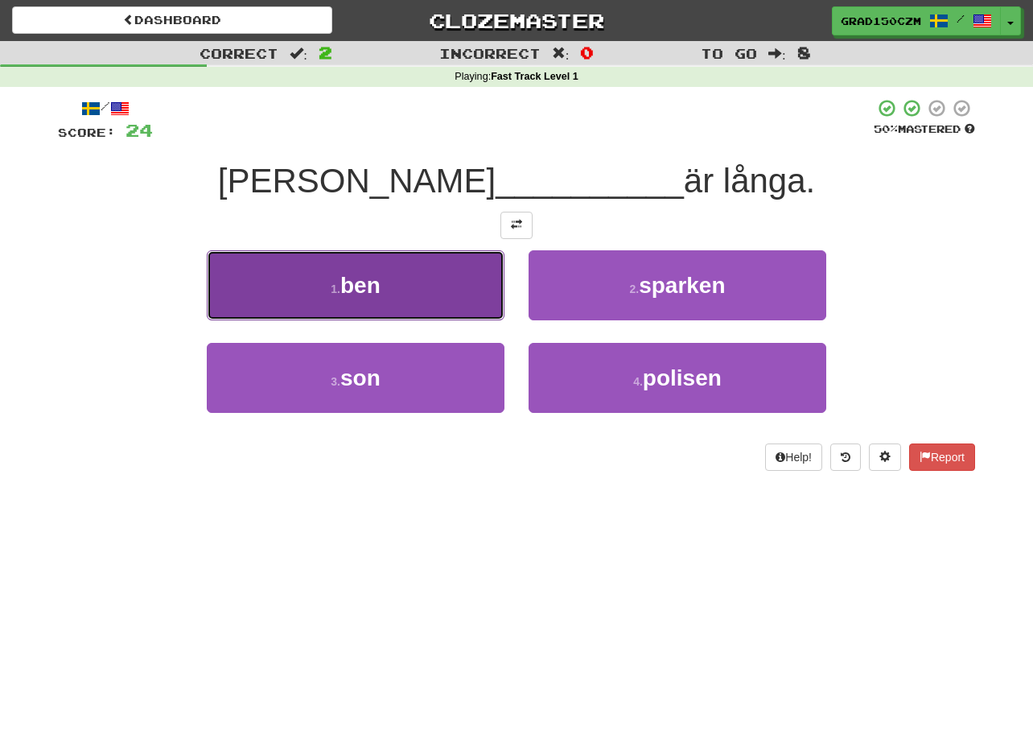
click at [393, 285] on button "1 . ben" at bounding box center [356, 285] width 298 height 70
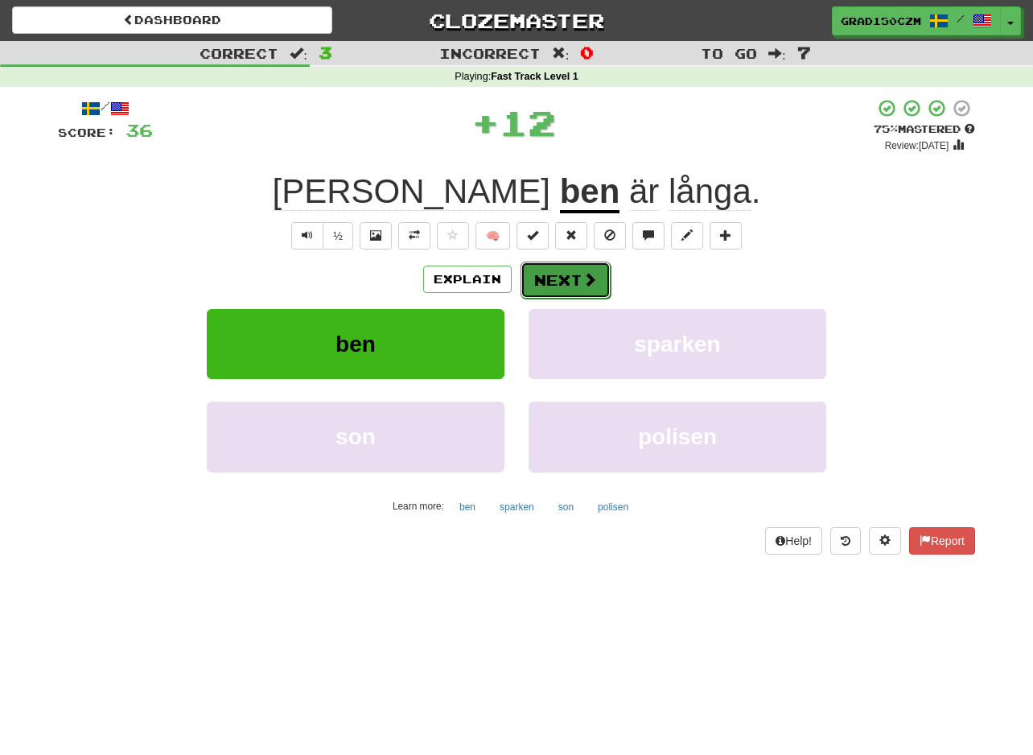
click at [546, 286] on button "Next" at bounding box center [566, 280] width 90 height 37
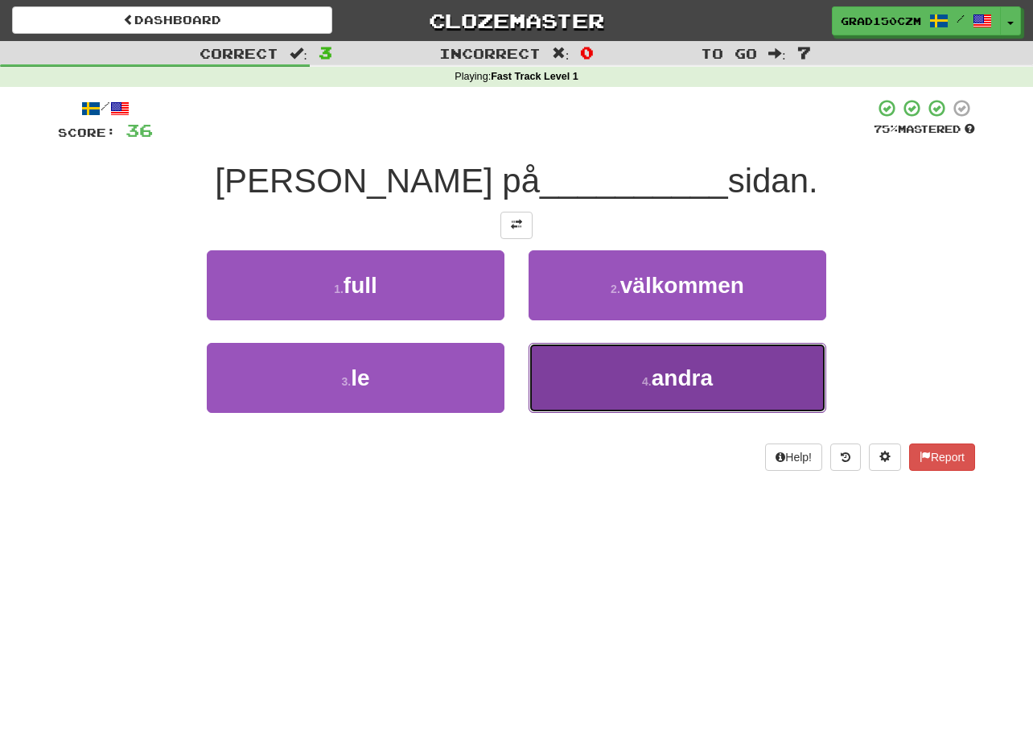
click at [764, 375] on button "4 . [PERSON_NAME]" at bounding box center [678, 378] width 298 height 70
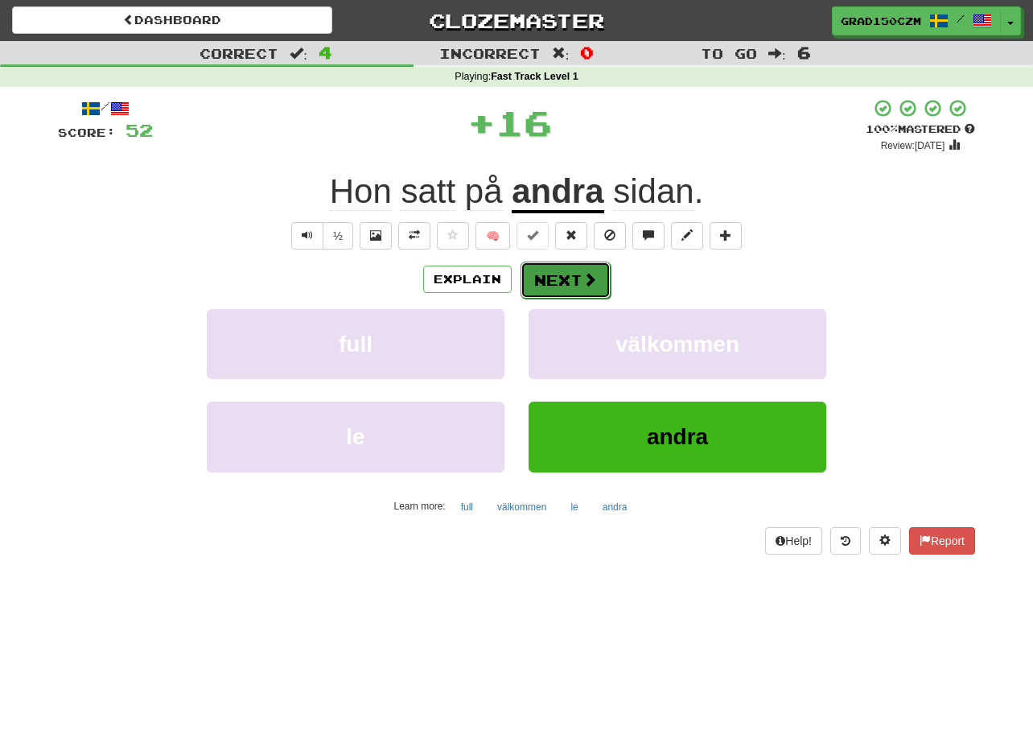
click at [562, 284] on button "Next" at bounding box center [566, 280] width 90 height 37
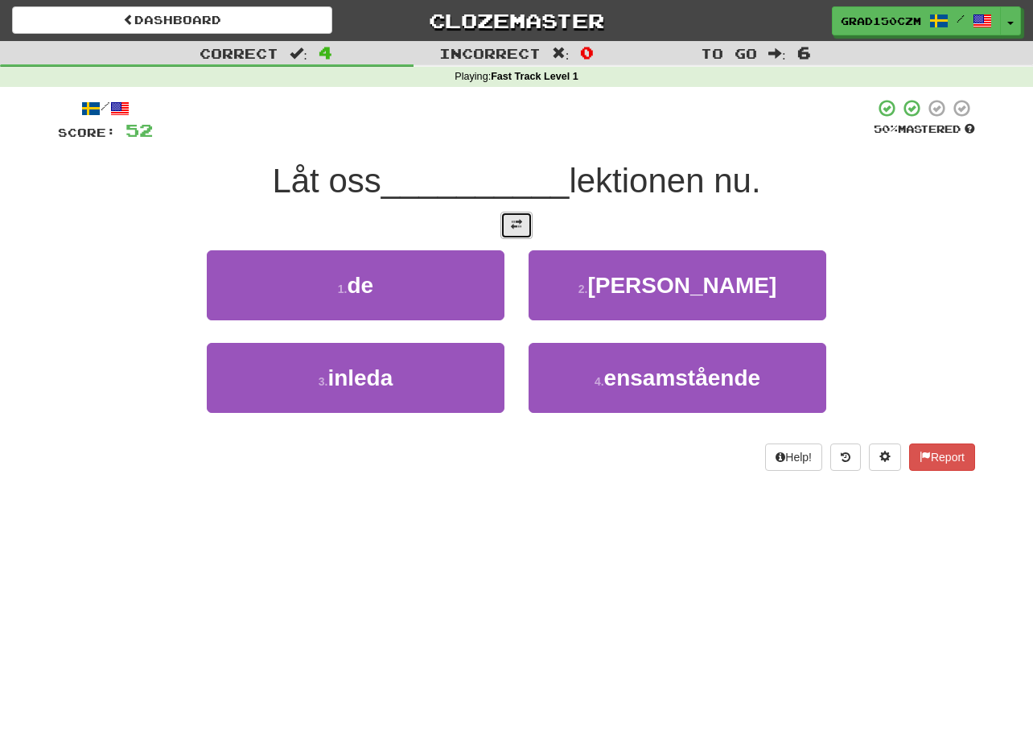
click at [526, 224] on button at bounding box center [517, 225] width 32 height 27
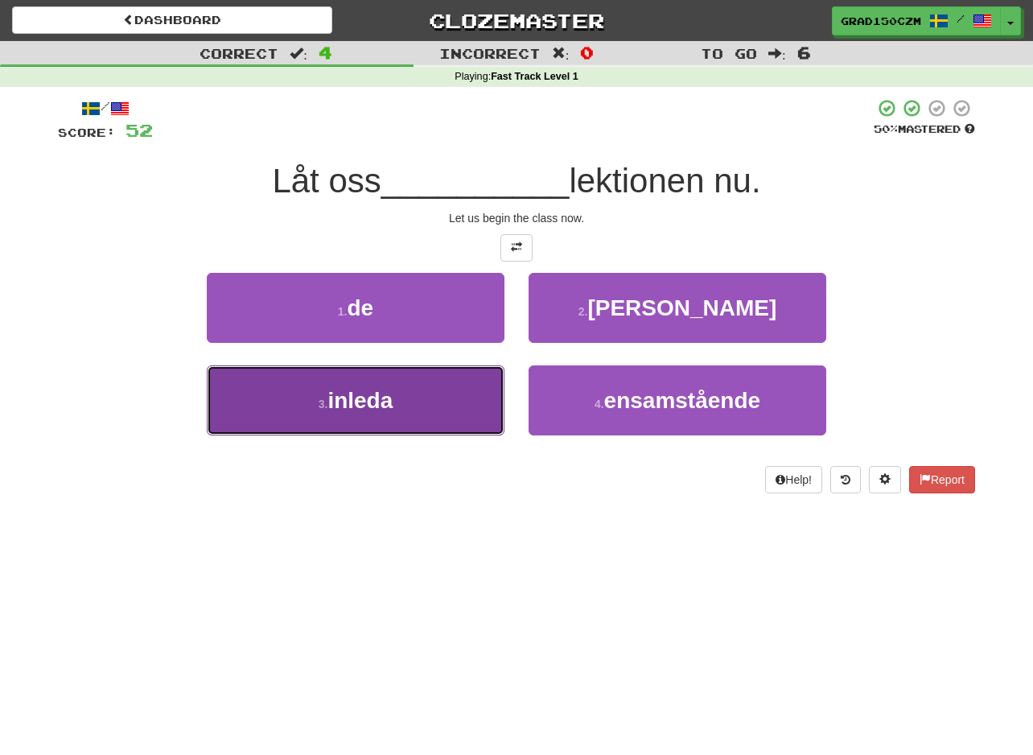
click at [392, 406] on span "inleda" at bounding box center [360, 400] width 65 height 25
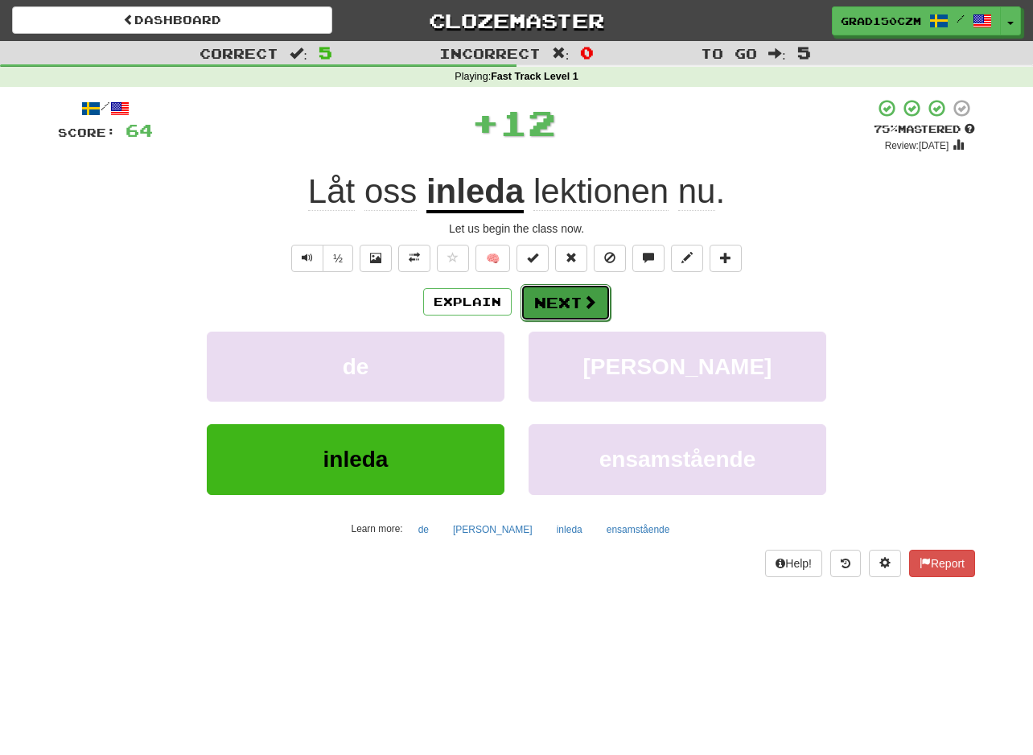
click at [571, 299] on button "Next" at bounding box center [566, 302] width 90 height 37
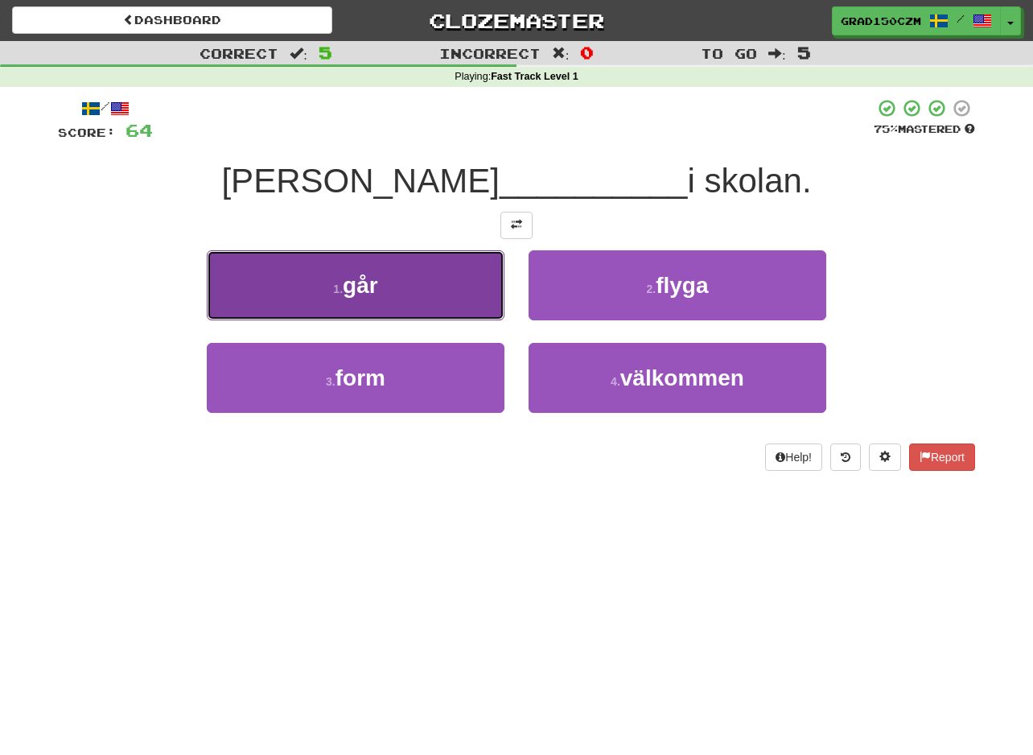
click at [371, 278] on span "går" at bounding box center [360, 285] width 35 height 25
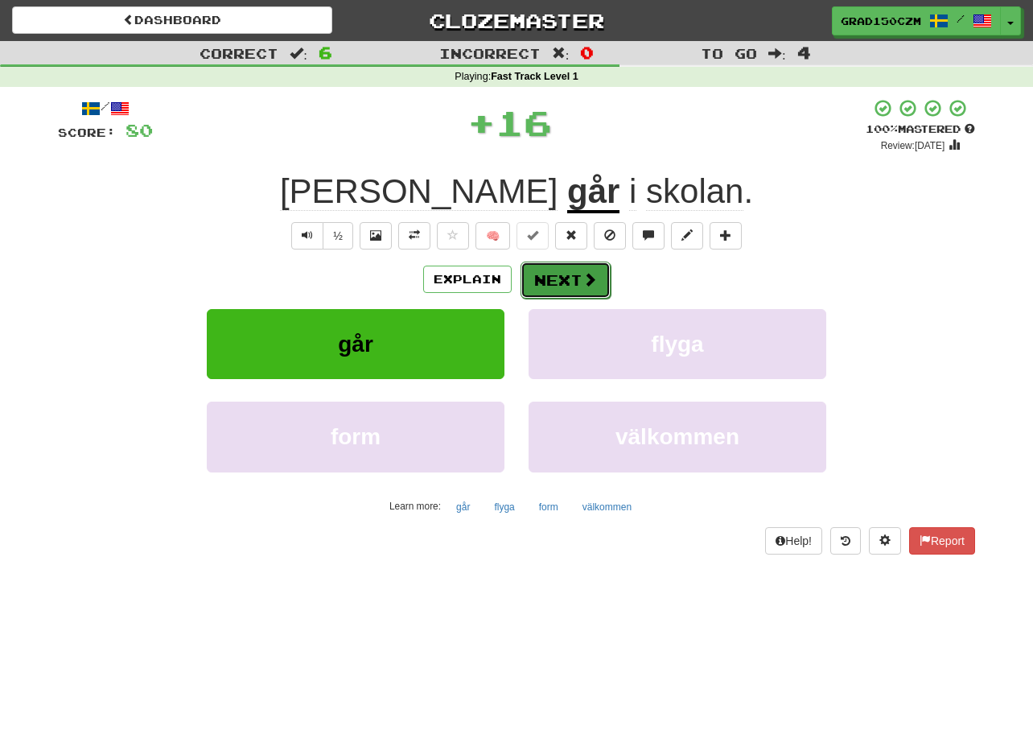
click at [557, 286] on button "Next" at bounding box center [566, 280] width 90 height 37
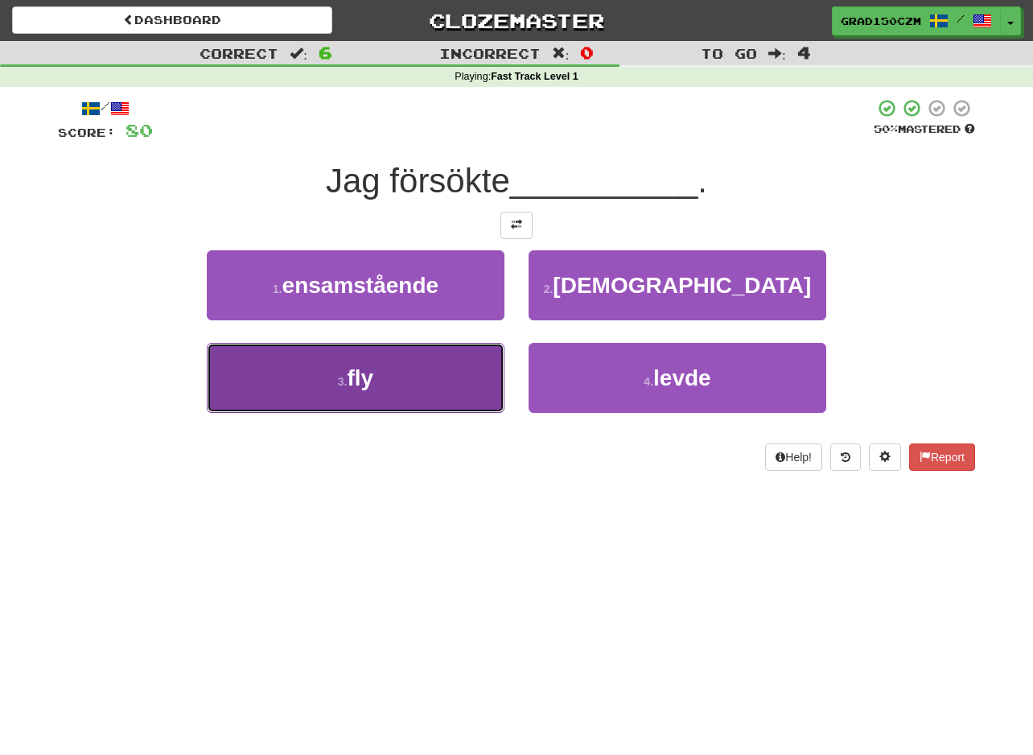
click at [457, 372] on button "3 . fly" at bounding box center [356, 378] width 298 height 70
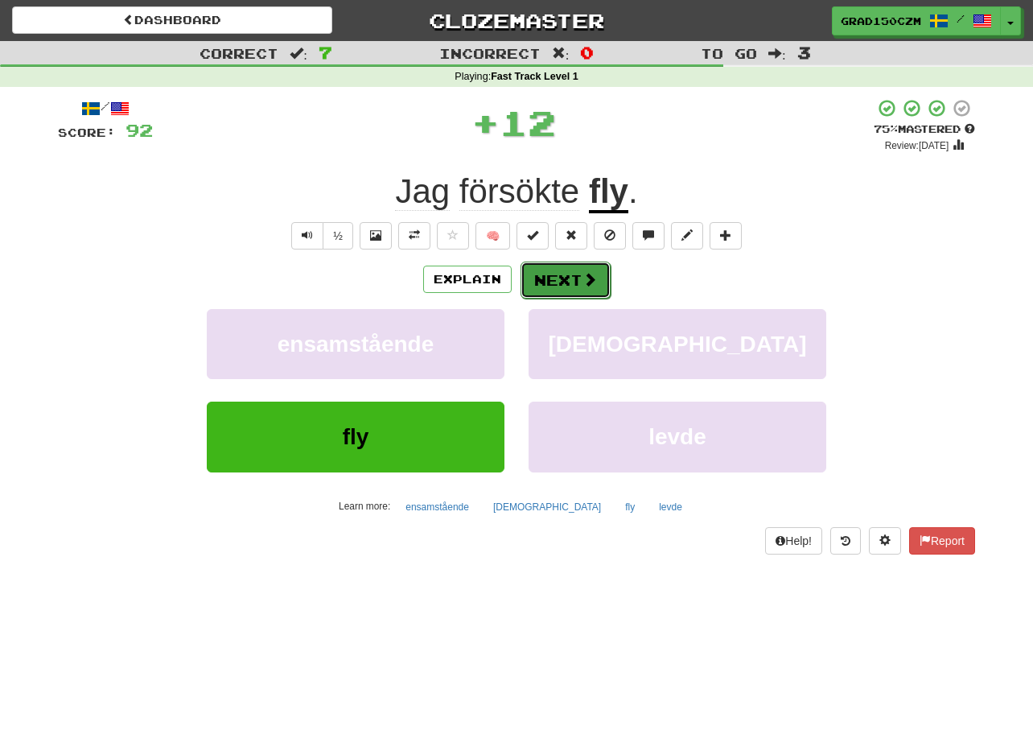
click at [566, 280] on button "Next" at bounding box center [566, 280] width 90 height 37
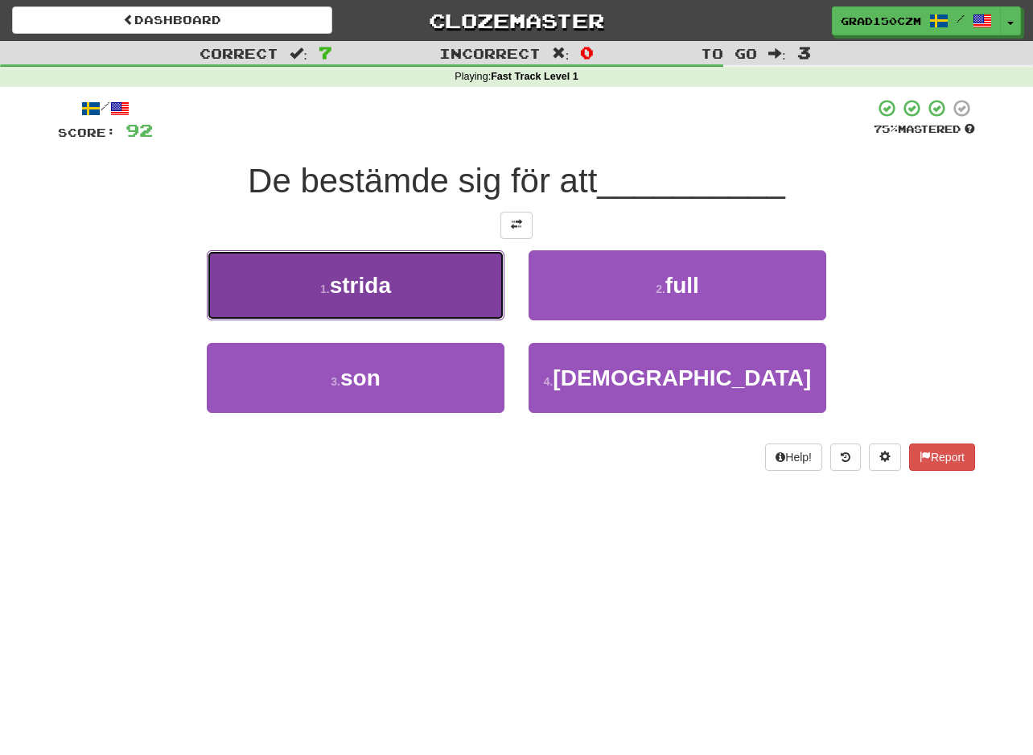
click at [373, 317] on button "1 . strida" at bounding box center [356, 285] width 298 height 70
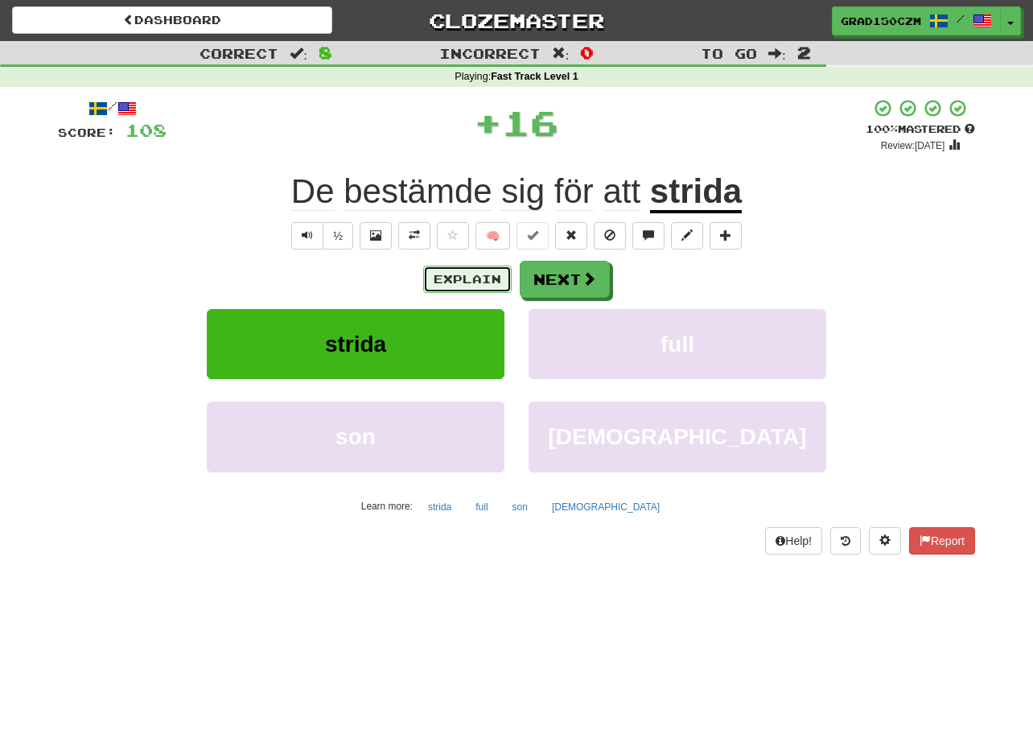
click at [471, 276] on button "Explain" at bounding box center [467, 279] width 89 height 27
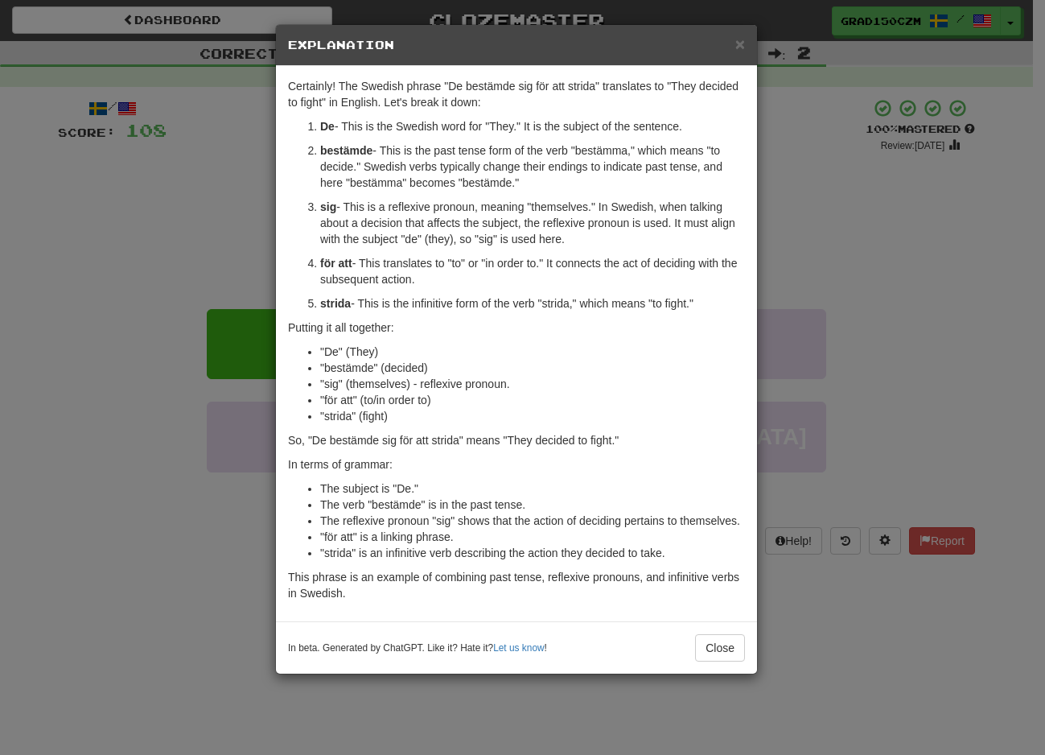
click at [882, 285] on div "× Explanation Certainly! The Swedish phrase "De bestämde sig för att strida" tr…" at bounding box center [522, 377] width 1045 height 755
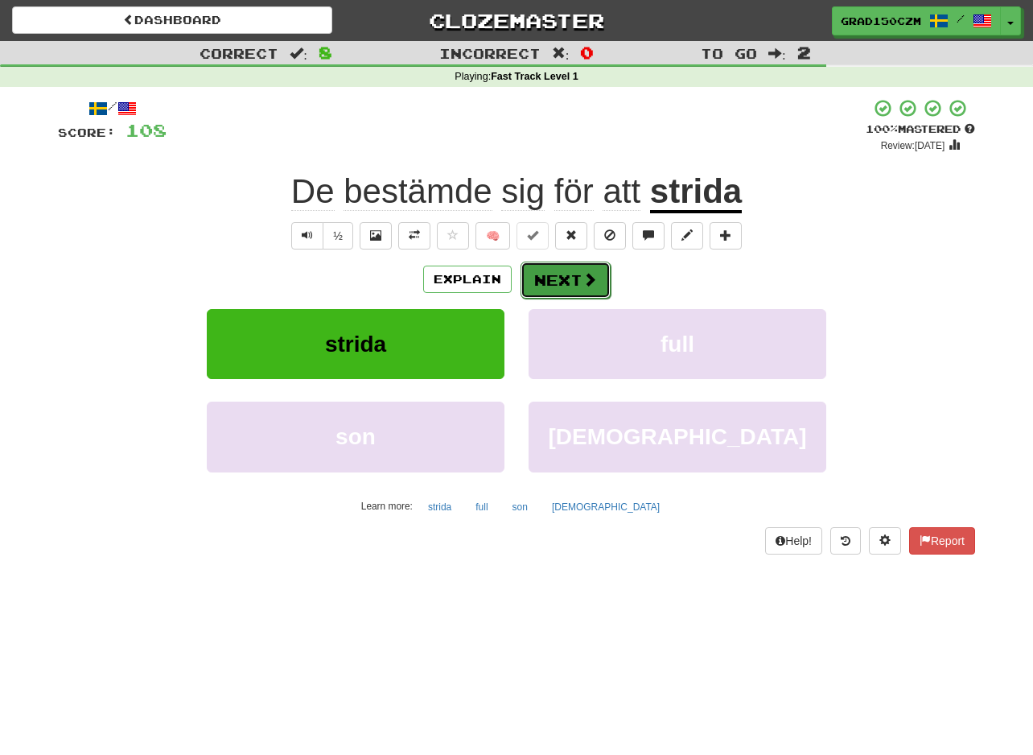
click at [577, 284] on button "Next" at bounding box center [566, 280] width 90 height 37
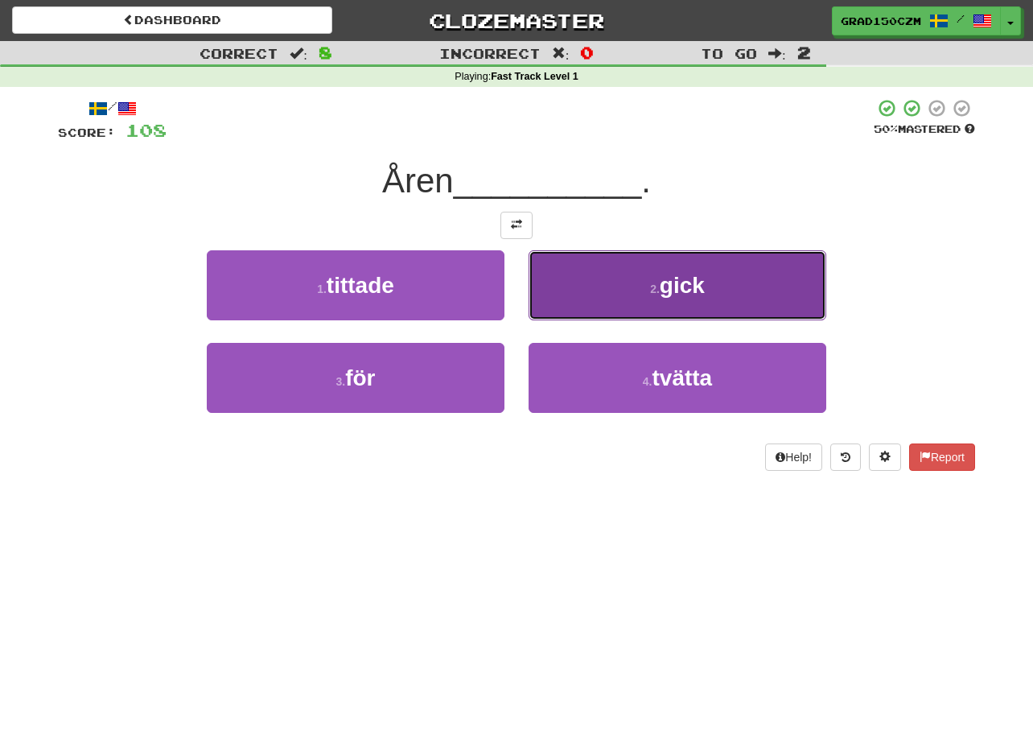
click at [694, 289] on span "gick" at bounding box center [682, 285] width 45 height 25
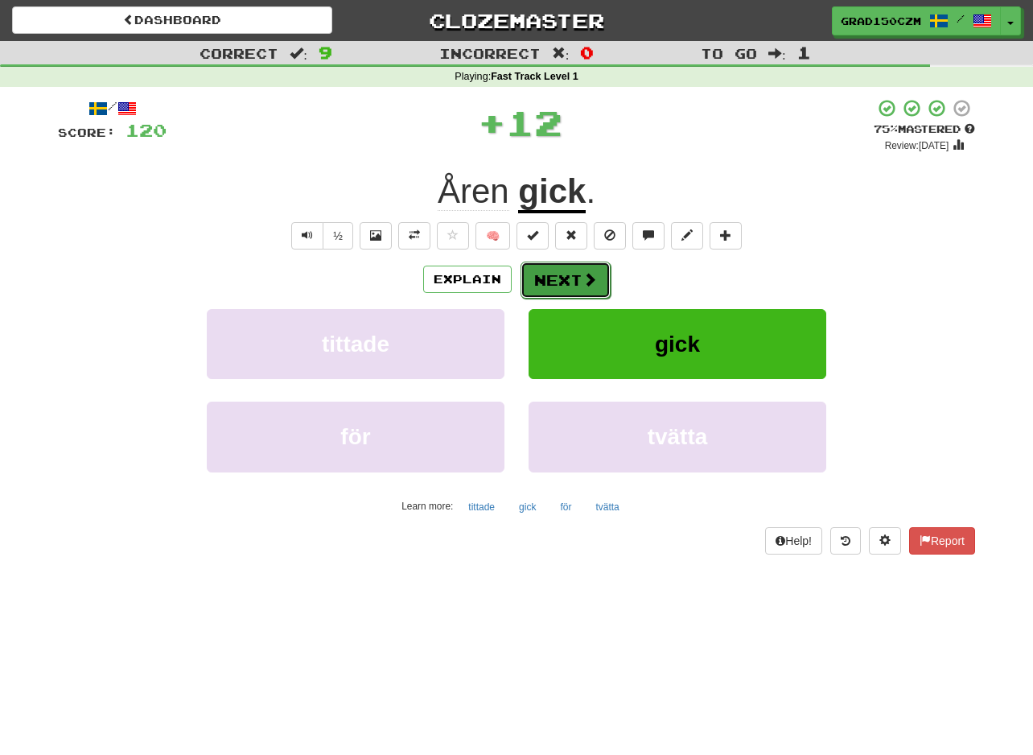
click at [546, 281] on button "Next" at bounding box center [566, 280] width 90 height 37
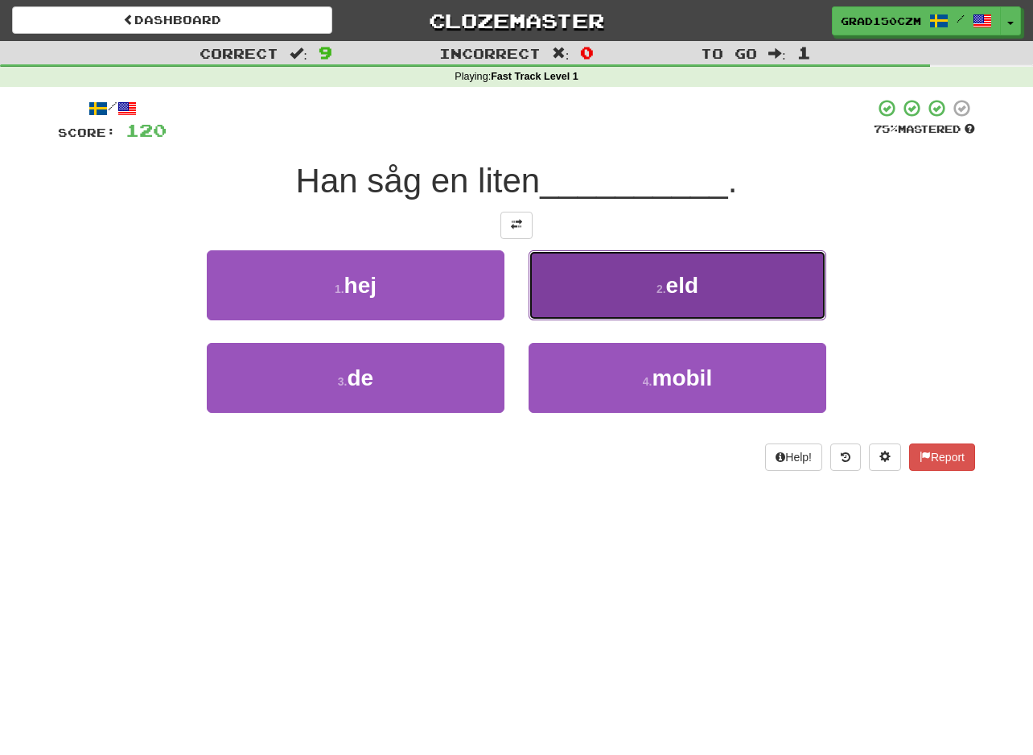
click at [702, 295] on button "2 . eld" at bounding box center [678, 285] width 298 height 70
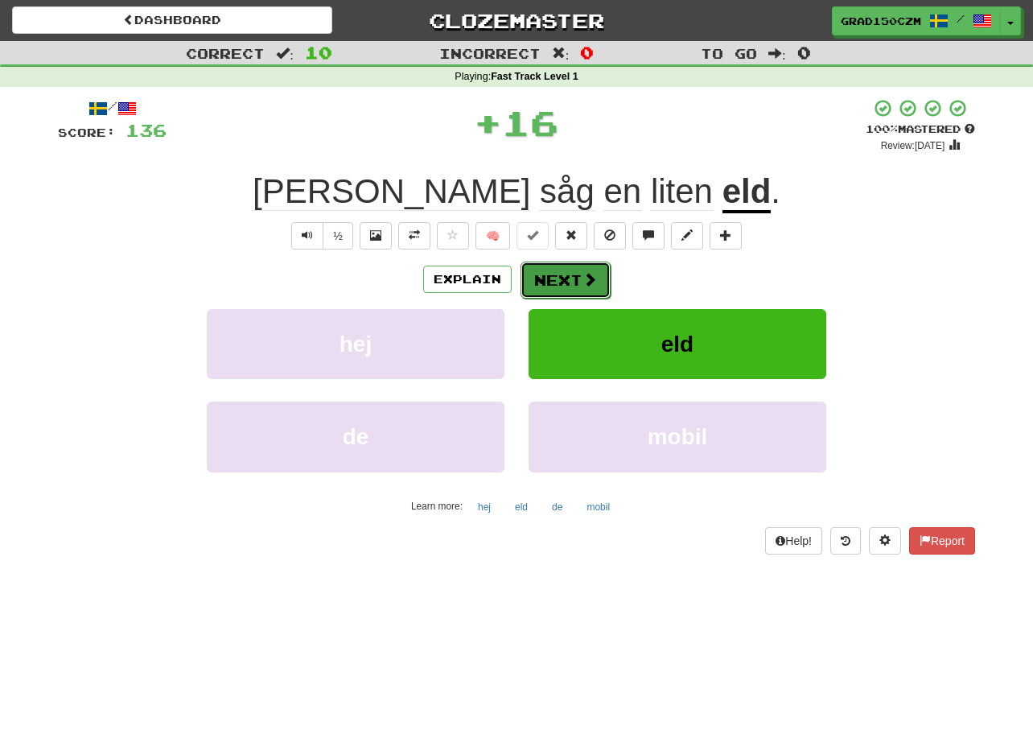
click at [548, 279] on button "Next" at bounding box center [566, 280] width 90 height 37
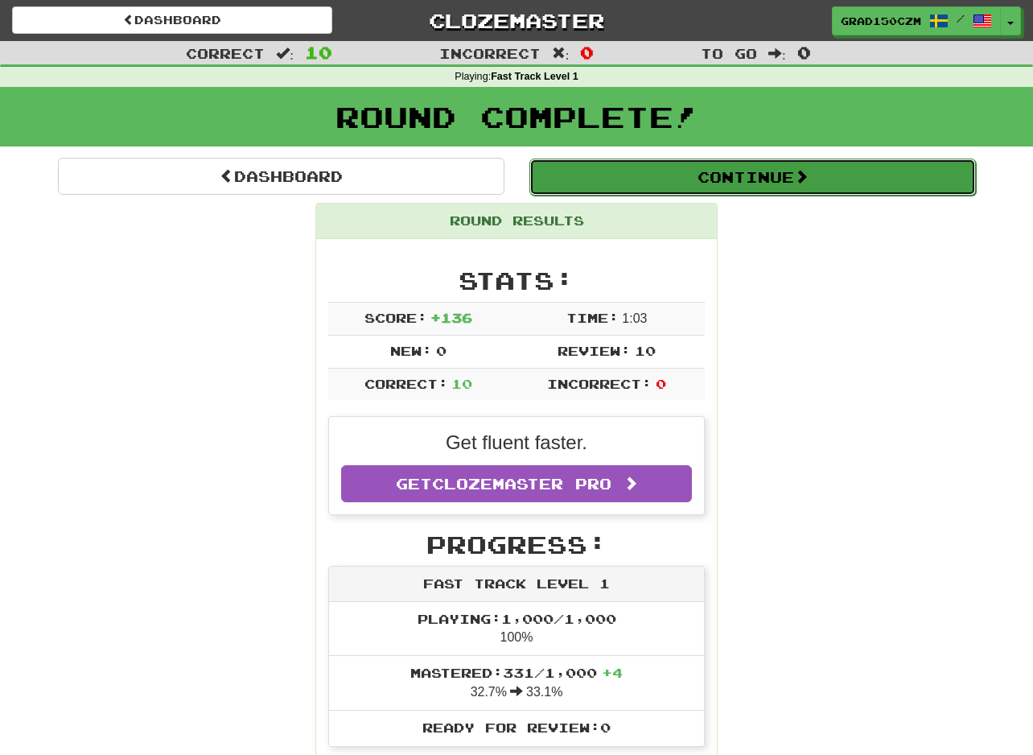
click at [768, 172] on button "Continue" at bounding box center [752, 177] width 447 height 37
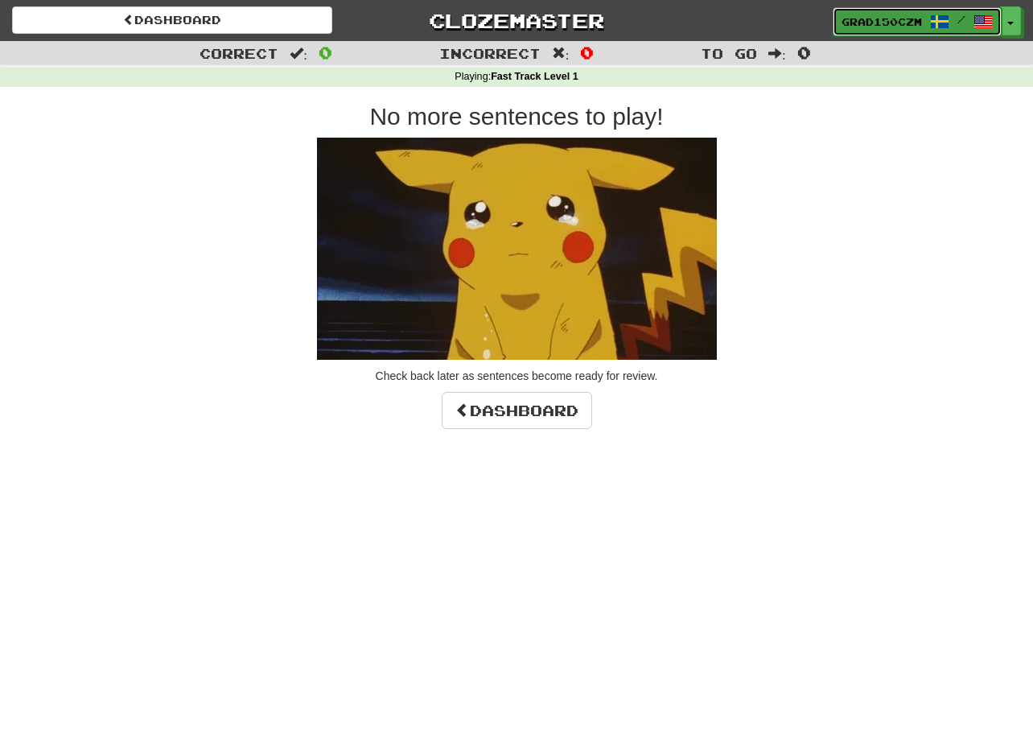
click at [995, 21] on link "grad150czm /" at bounding box center [917, 21] width 169 height 29
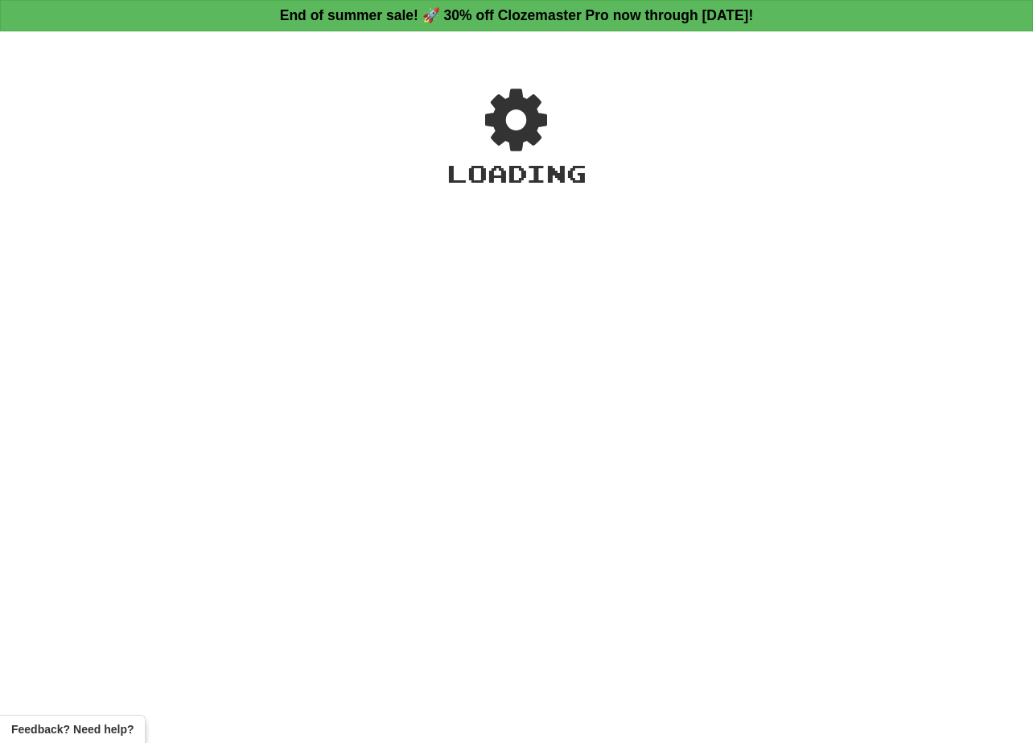
click at [1020, 23] on link "End of summer sale! 🚀 30% off Clozemaster Pro now through [DATE]!" at bounding box center [516, 15] width 1033 height 31
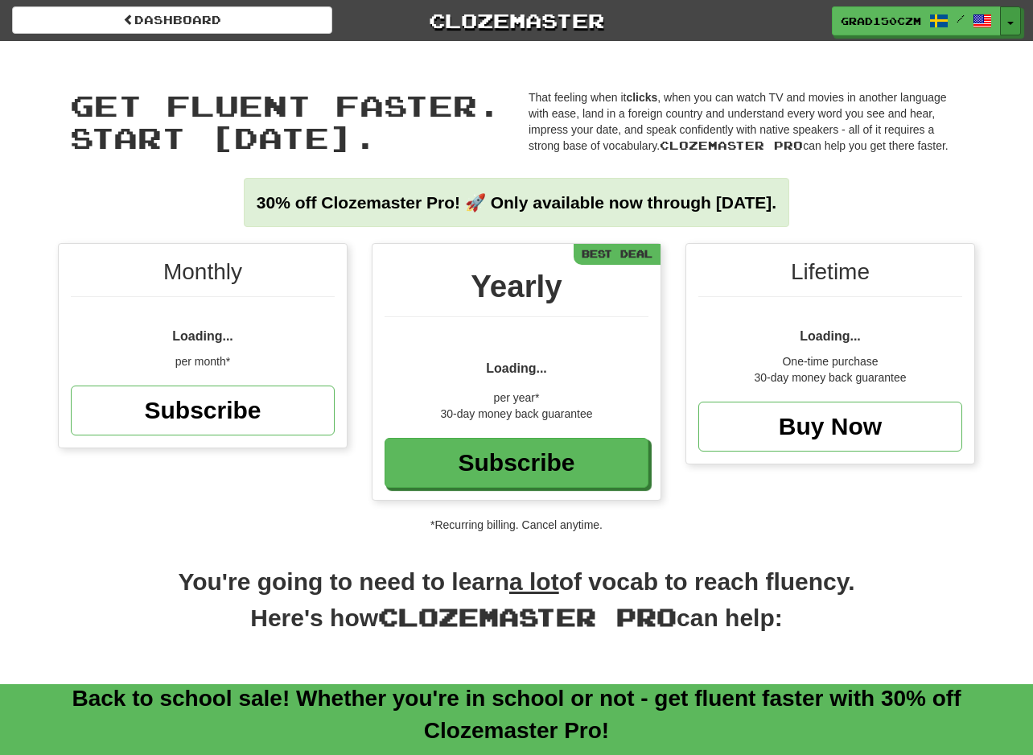
click at [1020, 23] on button "Toggle Dropdown" at bounding box center [1010, 20] width 21 height 29
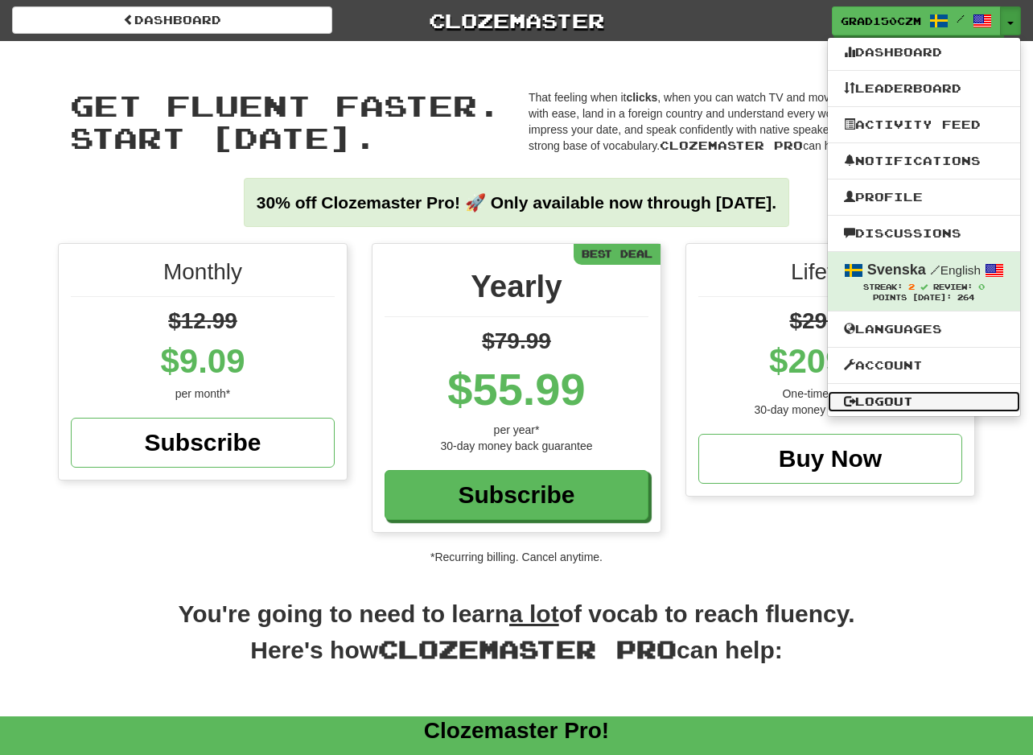
click at [909, 405] on link "Logout" at bounding box center [924, 401] width 192 height 21
